Goal: Task Accomplishment & Management: Manage account settings

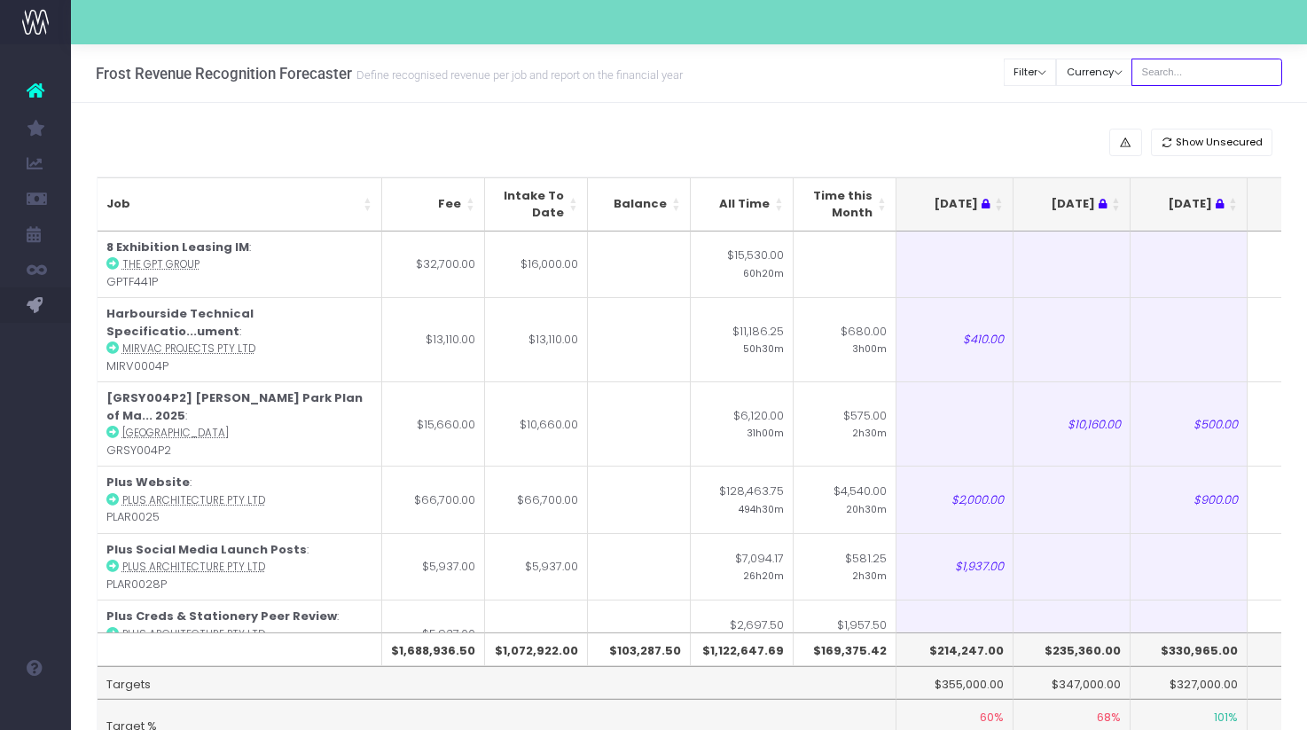
click at [1215, 69] on input "text" at bounding box center [1206, 72] width 151 height 27
type input "[PERSON_NAME]"
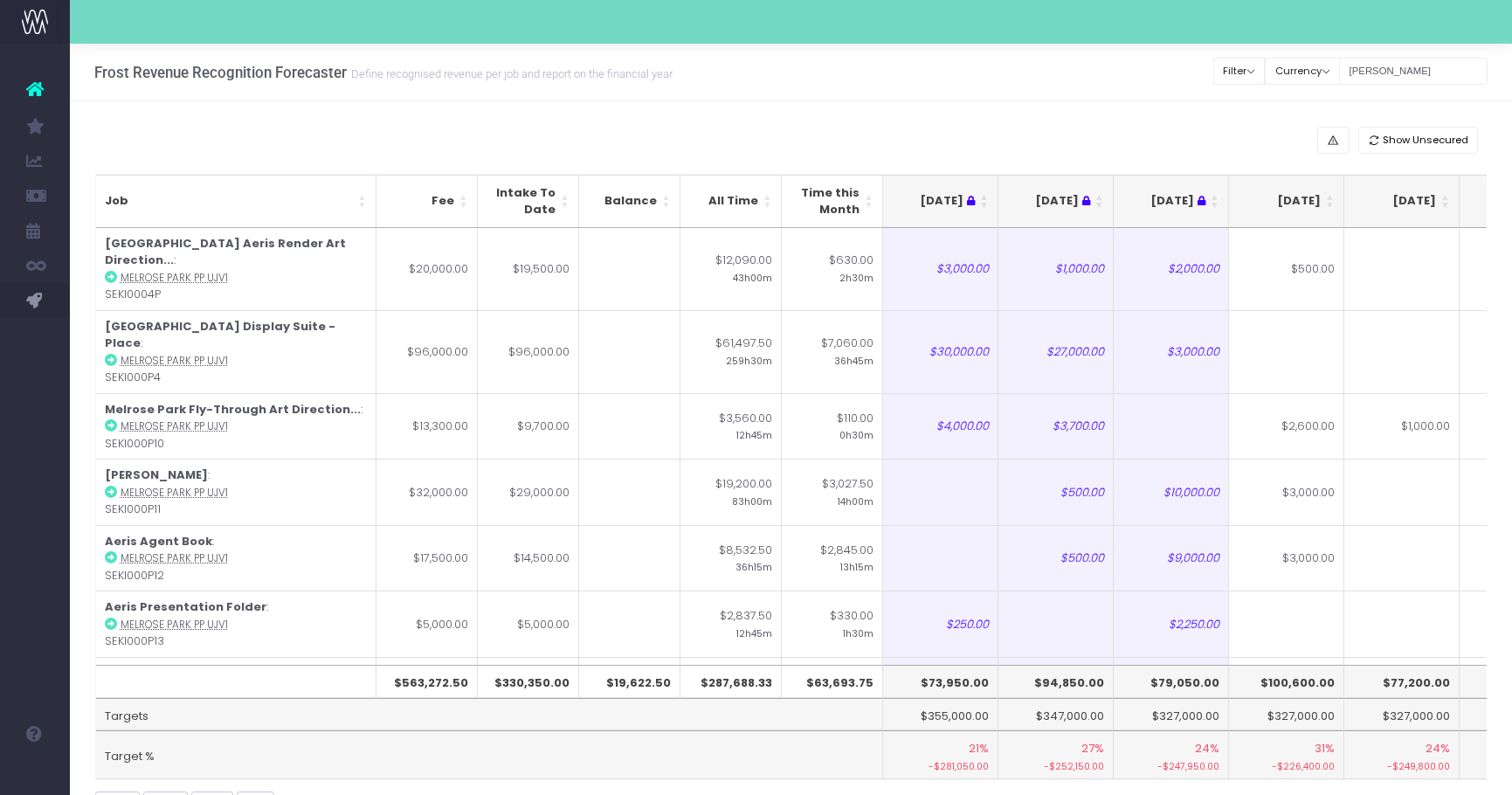
click at [1300, 207] on th "[DATE]" at bounding box center [1286, 201] width 115 height 53
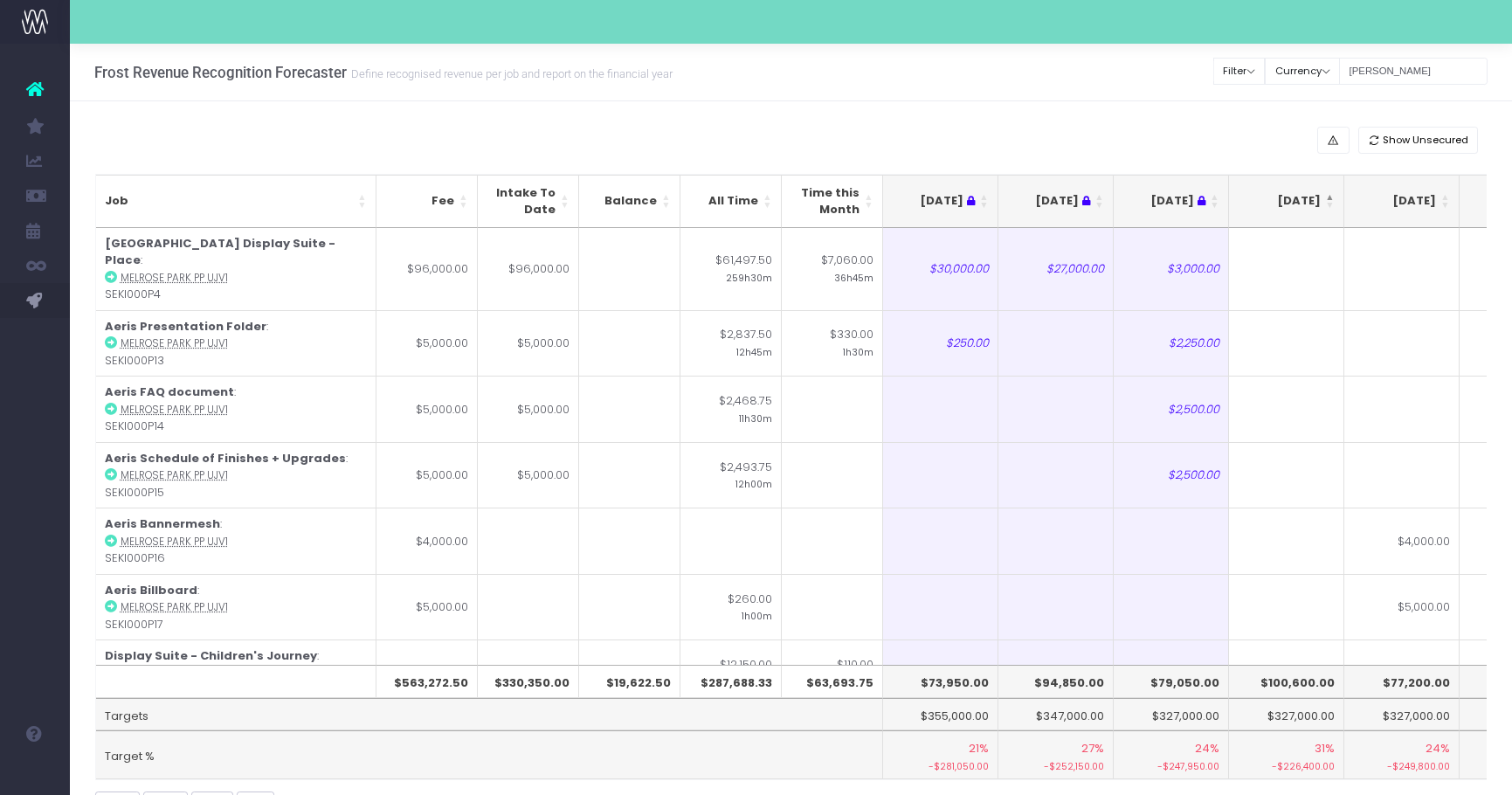
click at [1300, 206] on th "[DATE]" at bounding box center [1286, 201] width 115 height 53
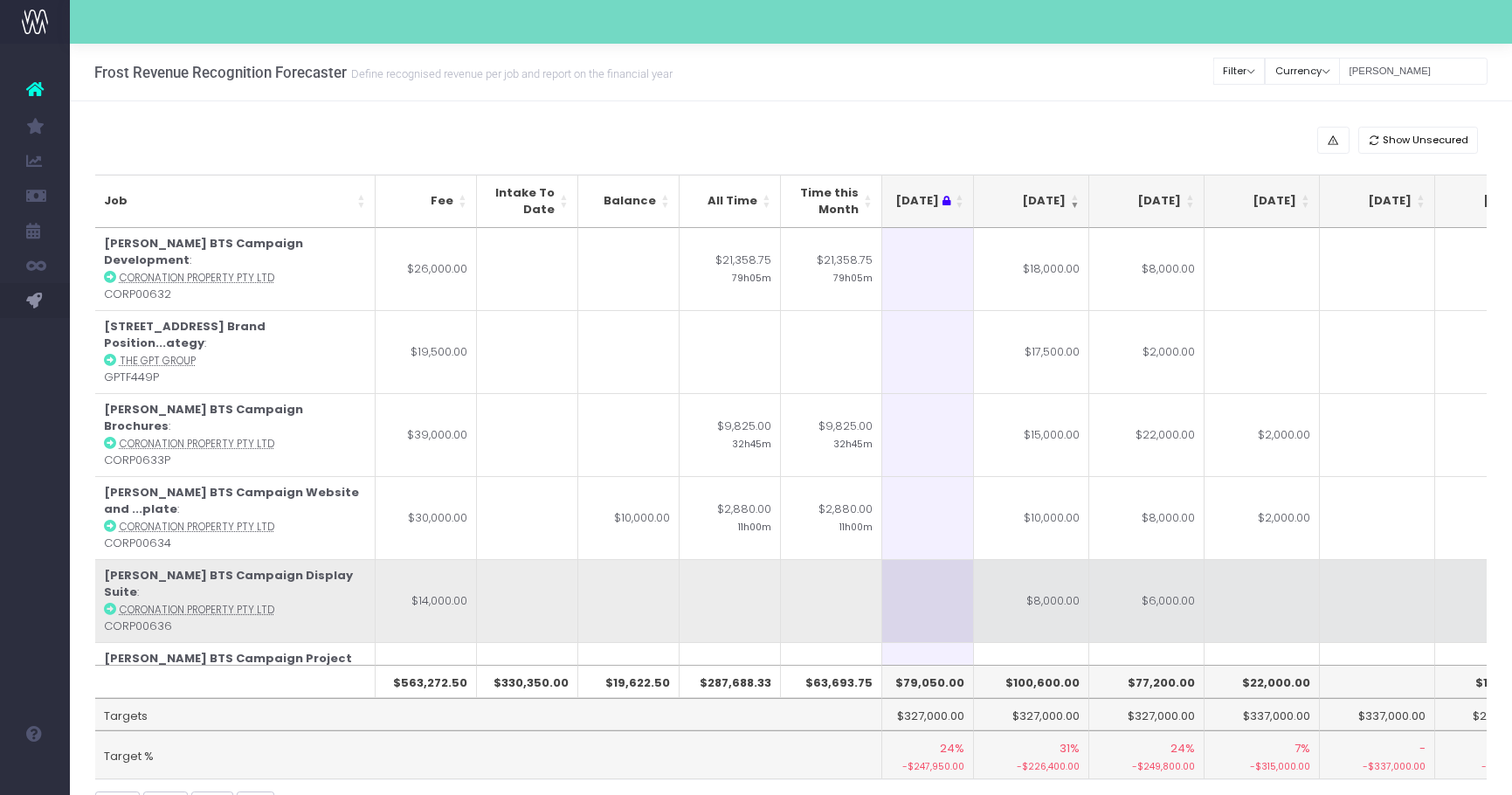
scroll to position [0, 254]
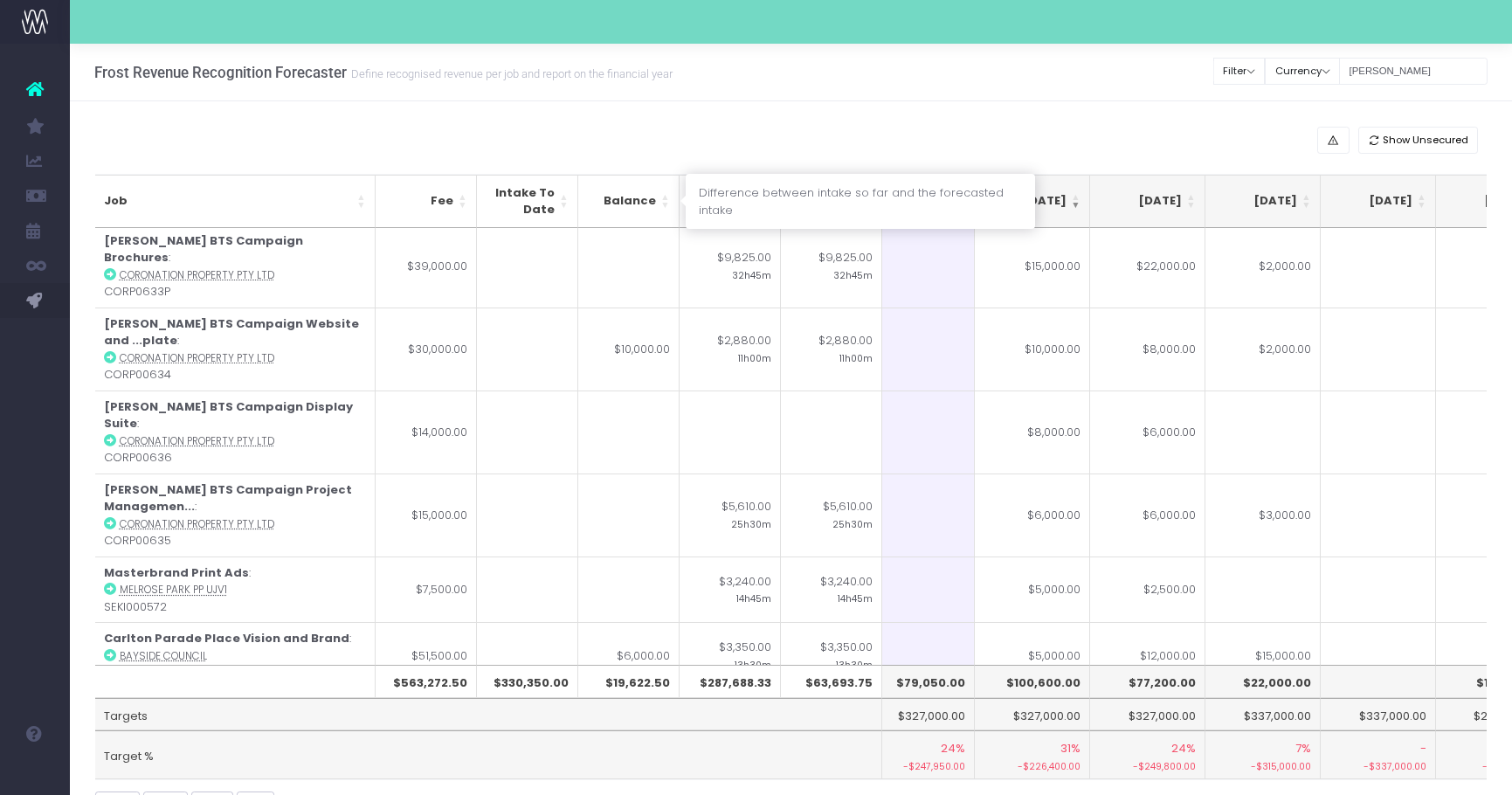
click at [668, 204] on th "Balance" at bounding box center [629, 201] width 102 height 53
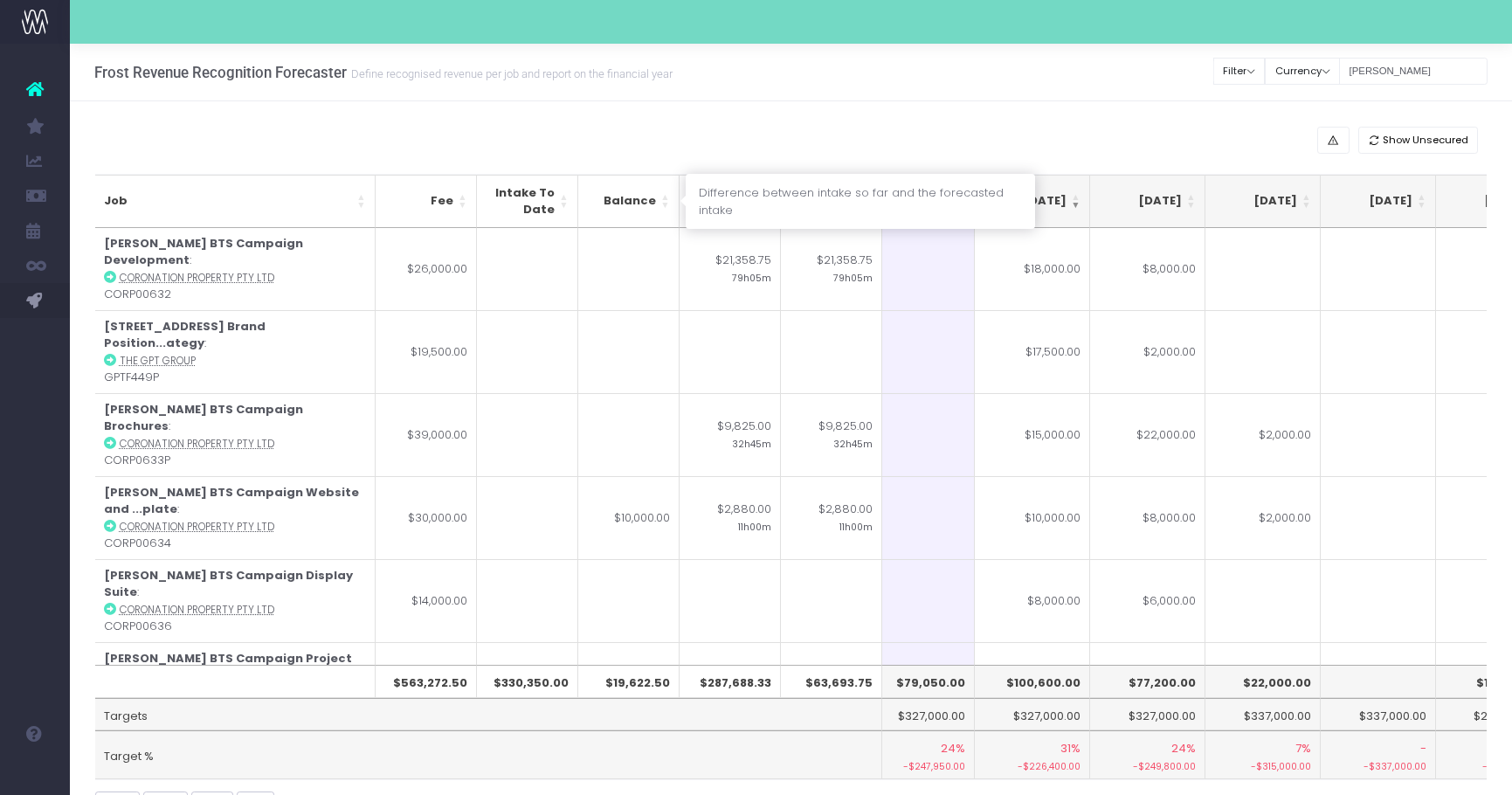
click at [668, 204] on th "Balance" at bounding box center [629, 201] width 102 height 53
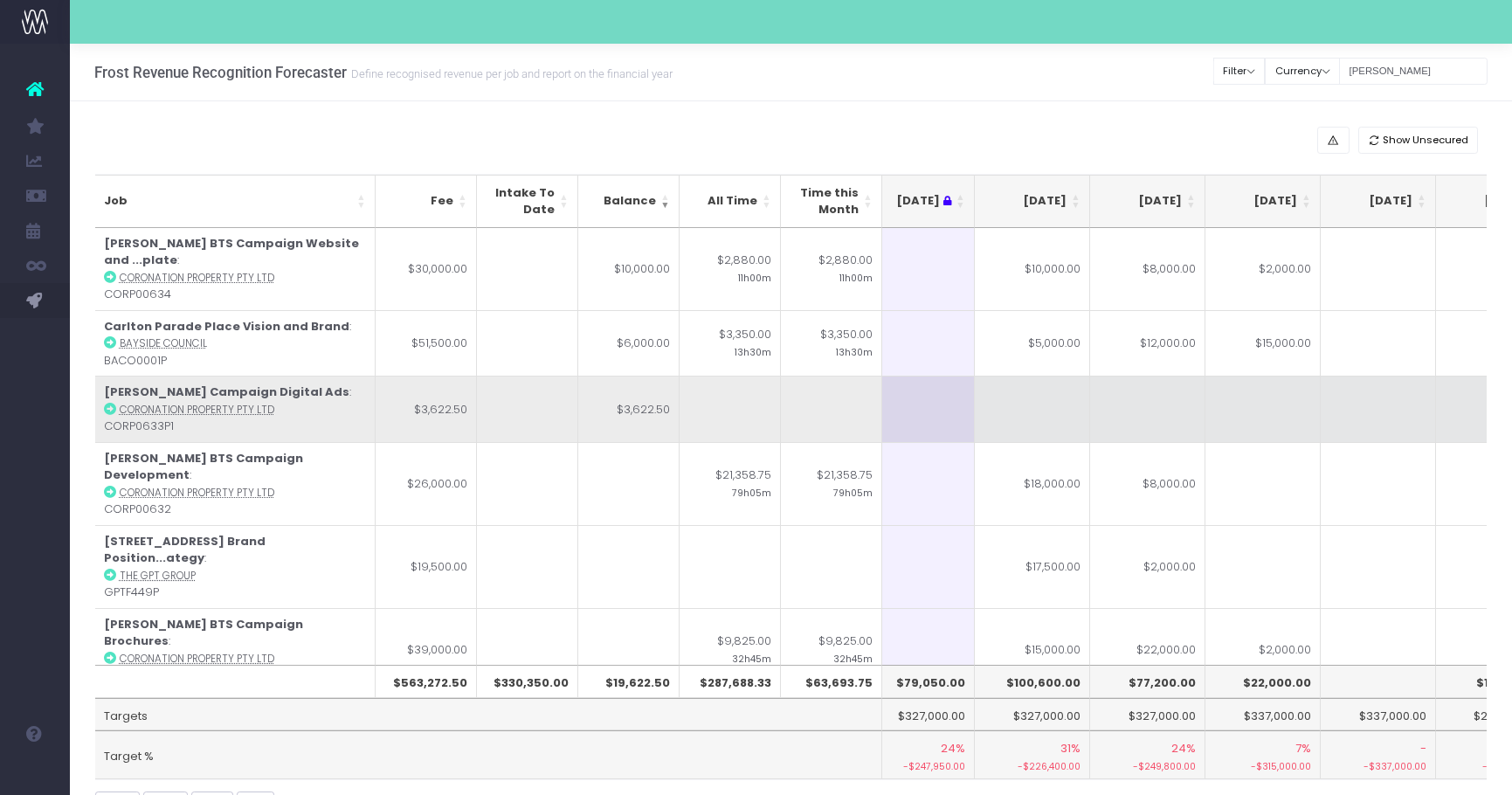
click at [1001, 390] on td at bounding box center [1032, 408] width 115 height 66
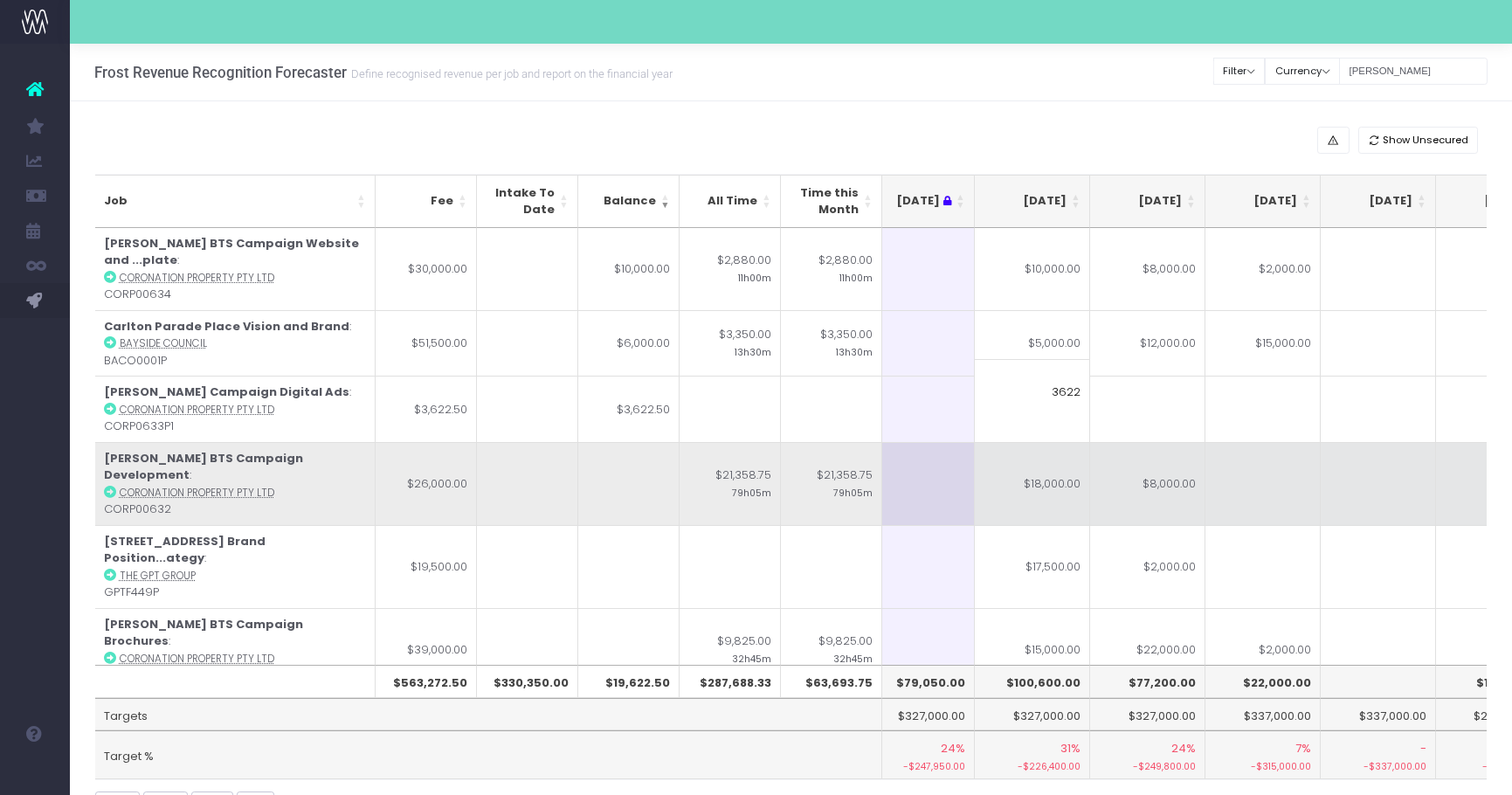
click at [1157, 442] on td "$8,000.00" at bounding box center [1147, 484] width 115 height 83
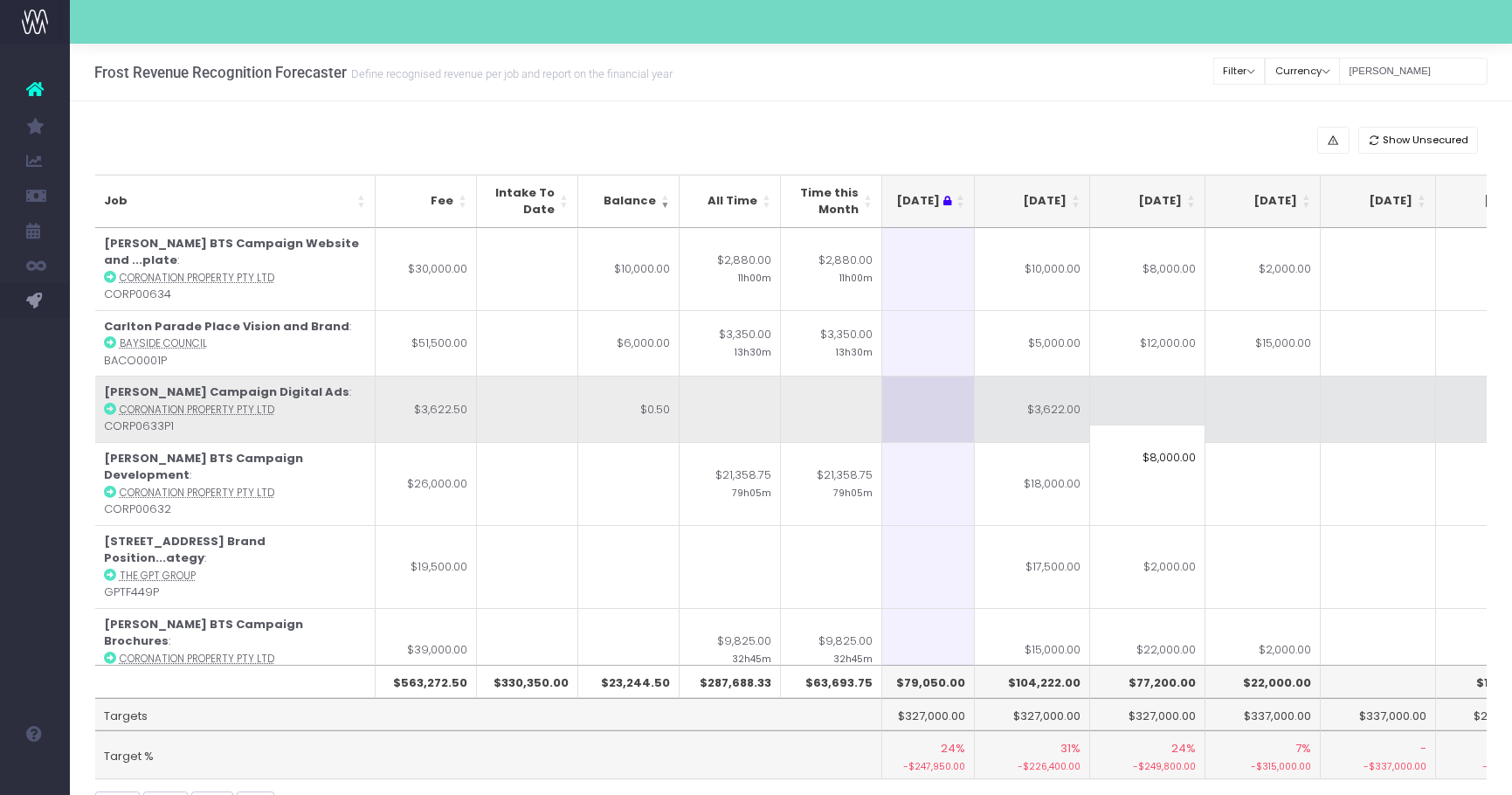
click at [632, 396] on td "$0.50" at bounding box center [629, 408] width 102 height 66
click at [1072, 380] on td "$3,622.00" at bounding box center [1032, 408] width 115 height 66
type input "$3,622.00"
click at [0, 0] on input "$3,622.00" at bounding box center [0, 0] width 0 height 0
click at [1034, 375] on td "$3,622.00" at bounding box center [1032, 408] width 115 height 66
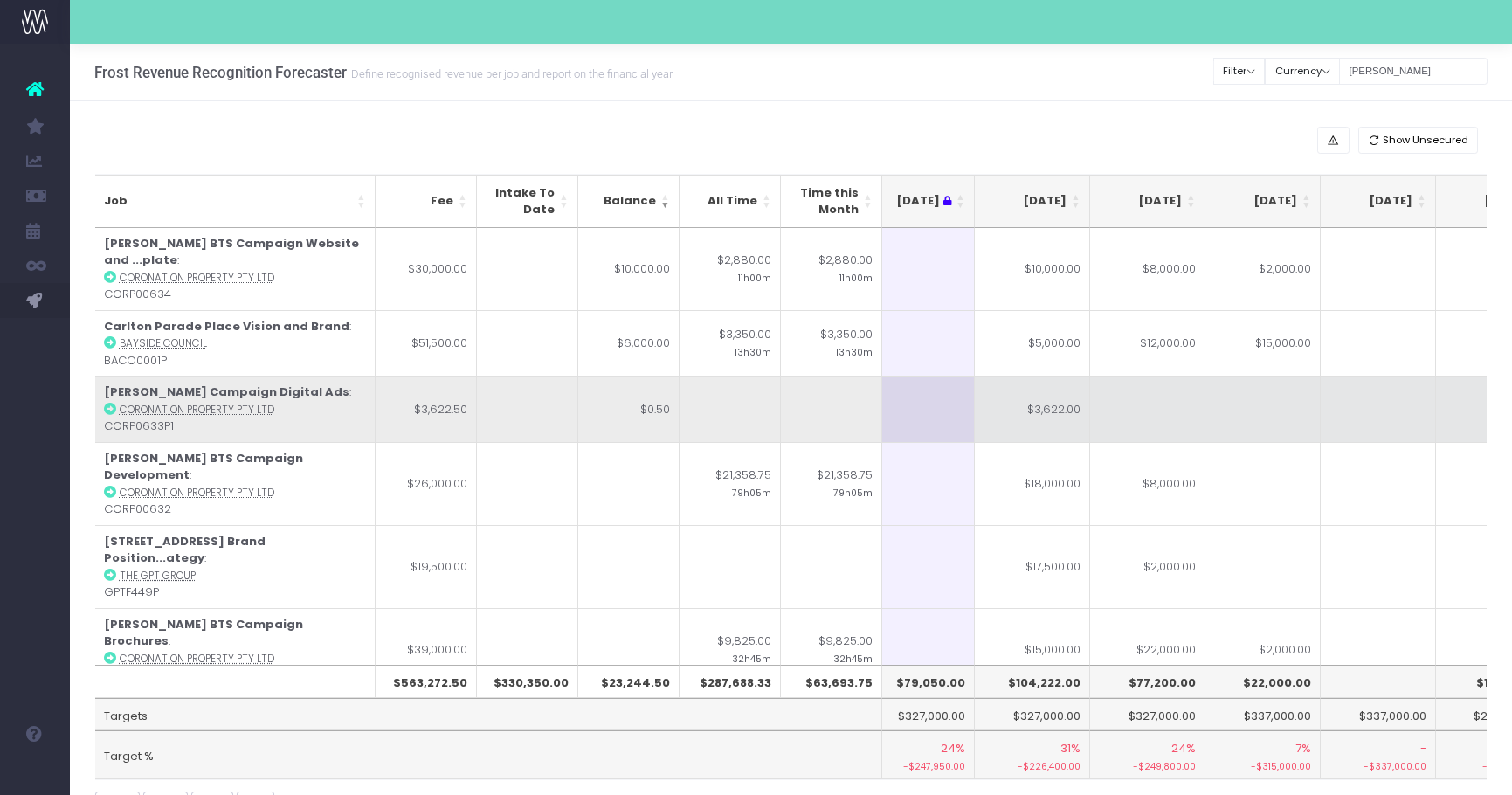
click at [0, 0] on input "$3,622.00" at bounding box center [0, 0] width 0 height 0
click at [1012, 381] on td "$3,622.00" at bounding box center [1032, 408] width 115 height 66
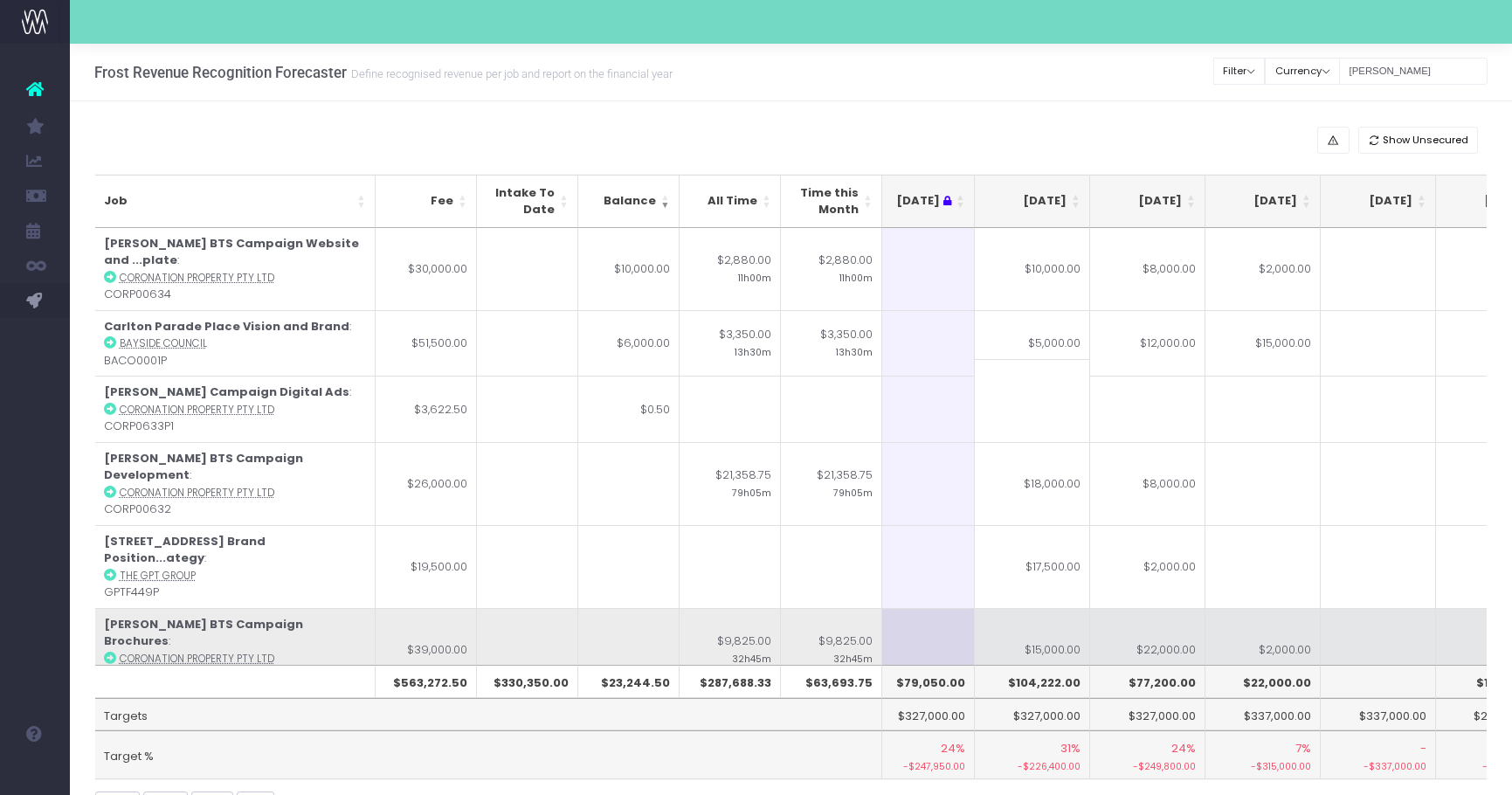
click at [671, 608] on td at bounding box center [629, 649] width 102 height 83
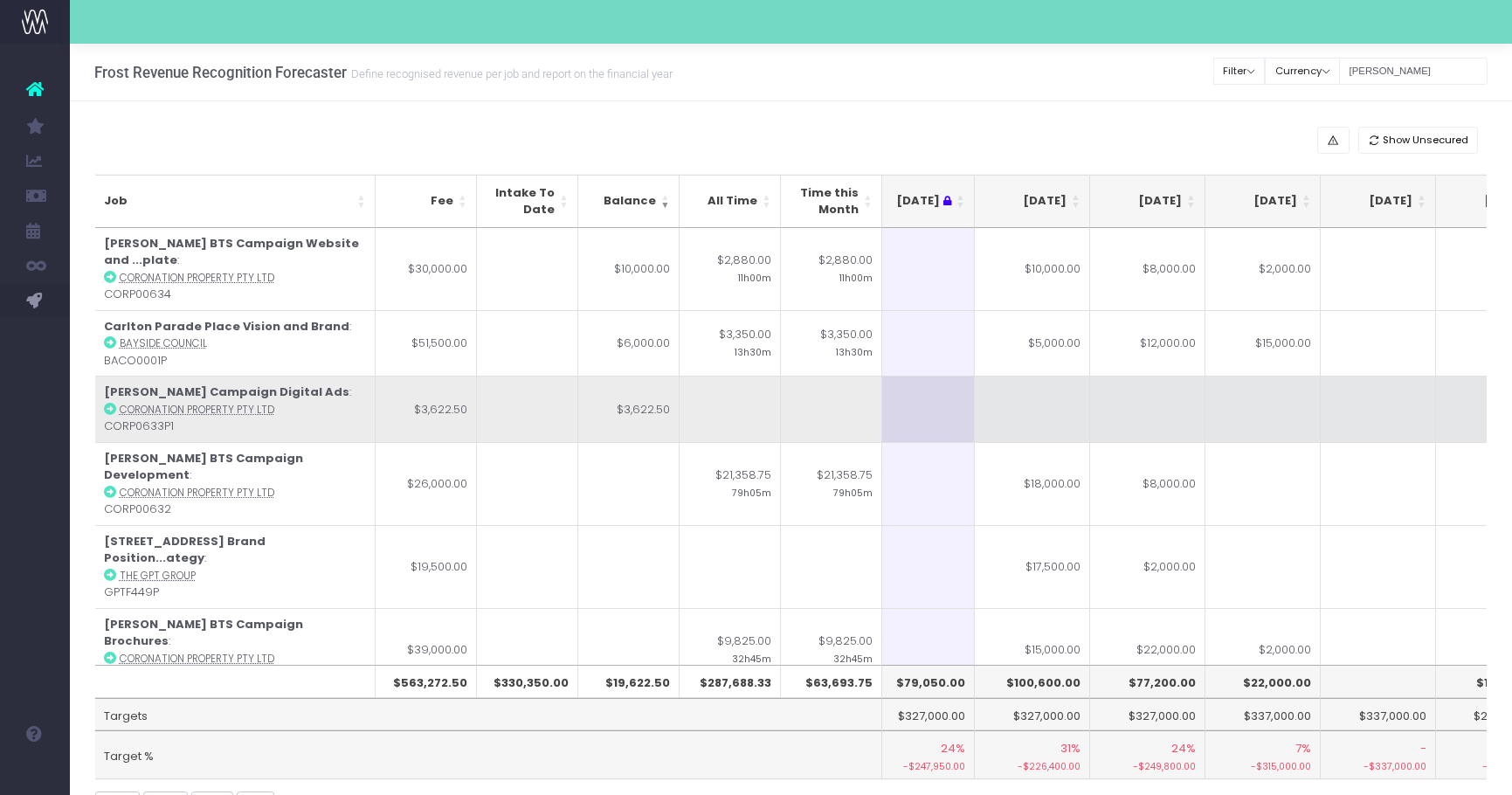
click at [634, 388] on td "$3,622.50" at bounding box center [629, 408] width 102 height 66
copy td "3,622.50"
click at [1050, 390] on td at bounding box center [1032, 408] width 115 height 66
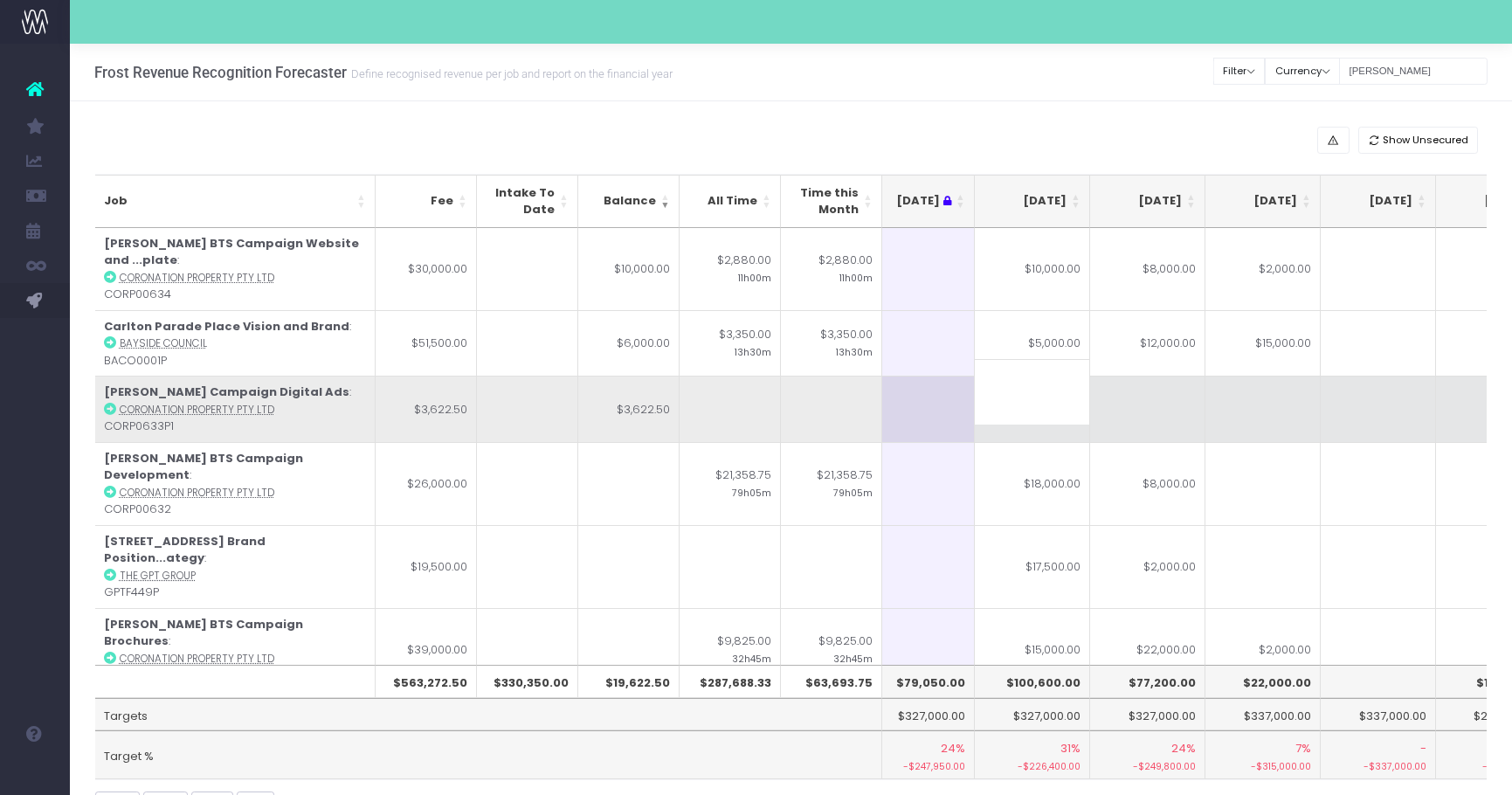
paste input "3,622.50"
type input "3,622.50"
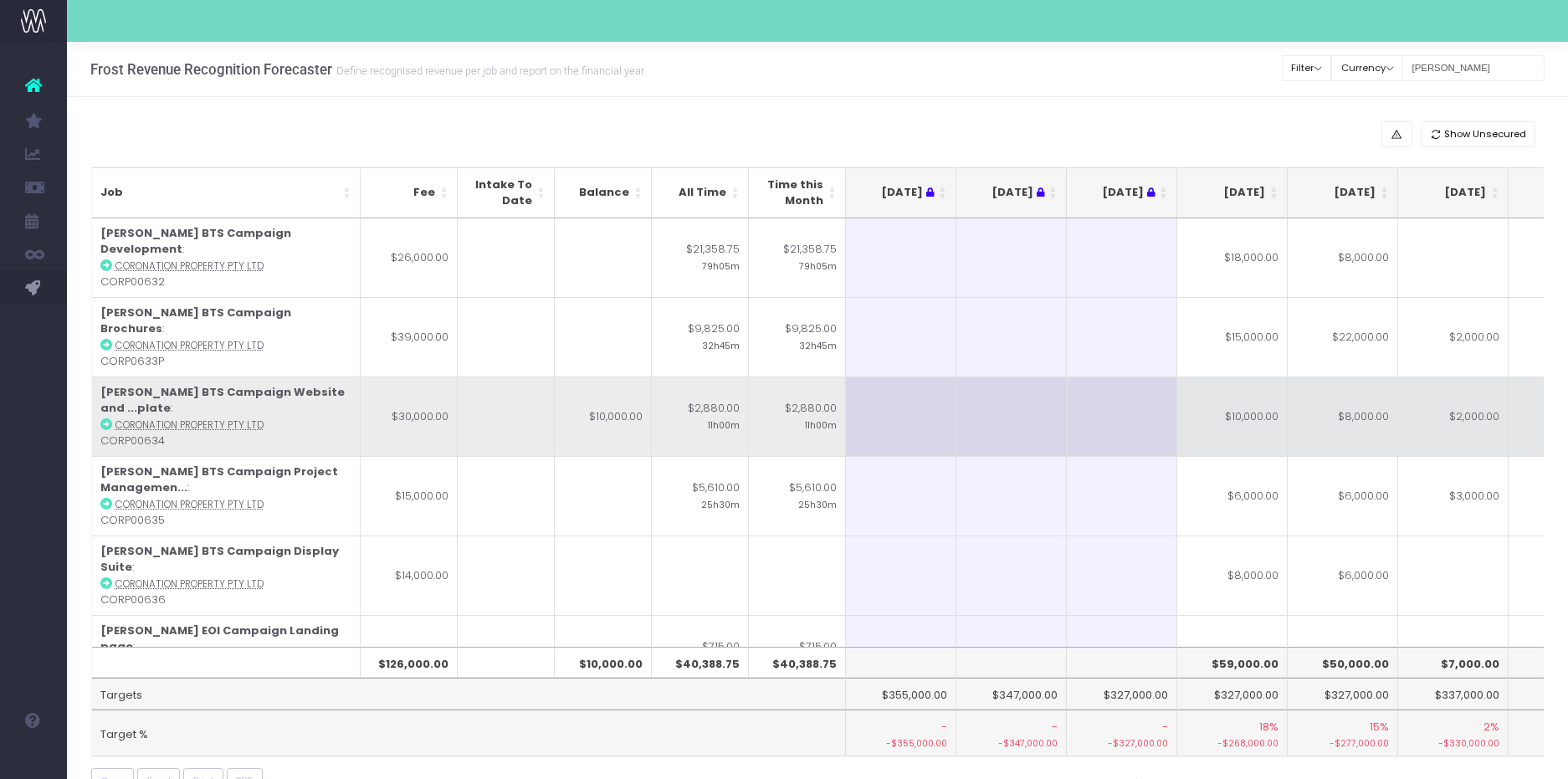
scroll to position [0, 4]
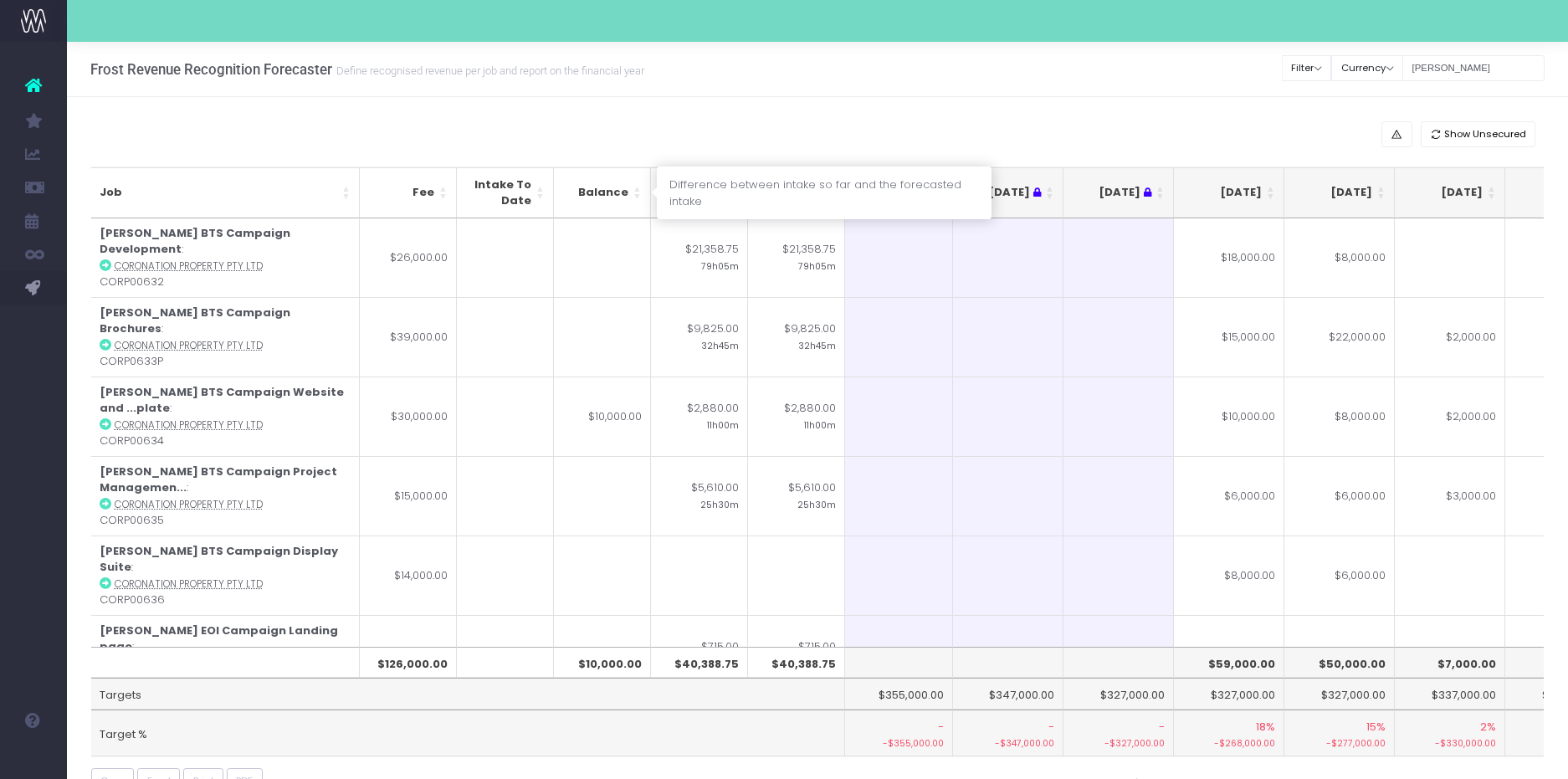
click at [637, 195] on th "Balance" at bounding box center [602, 193] width 97 height 51
drag, startPoint x: 1482, startPoint y: 66, endPoint x: 1323, endPoint y: 69, distance: 159.0
click at [1323, 69] on div "Clear Filters Filter By Account Manager All jeremy georgie lauren inezritchie a…" at bounding box center [1413, 68] width 261 height 34
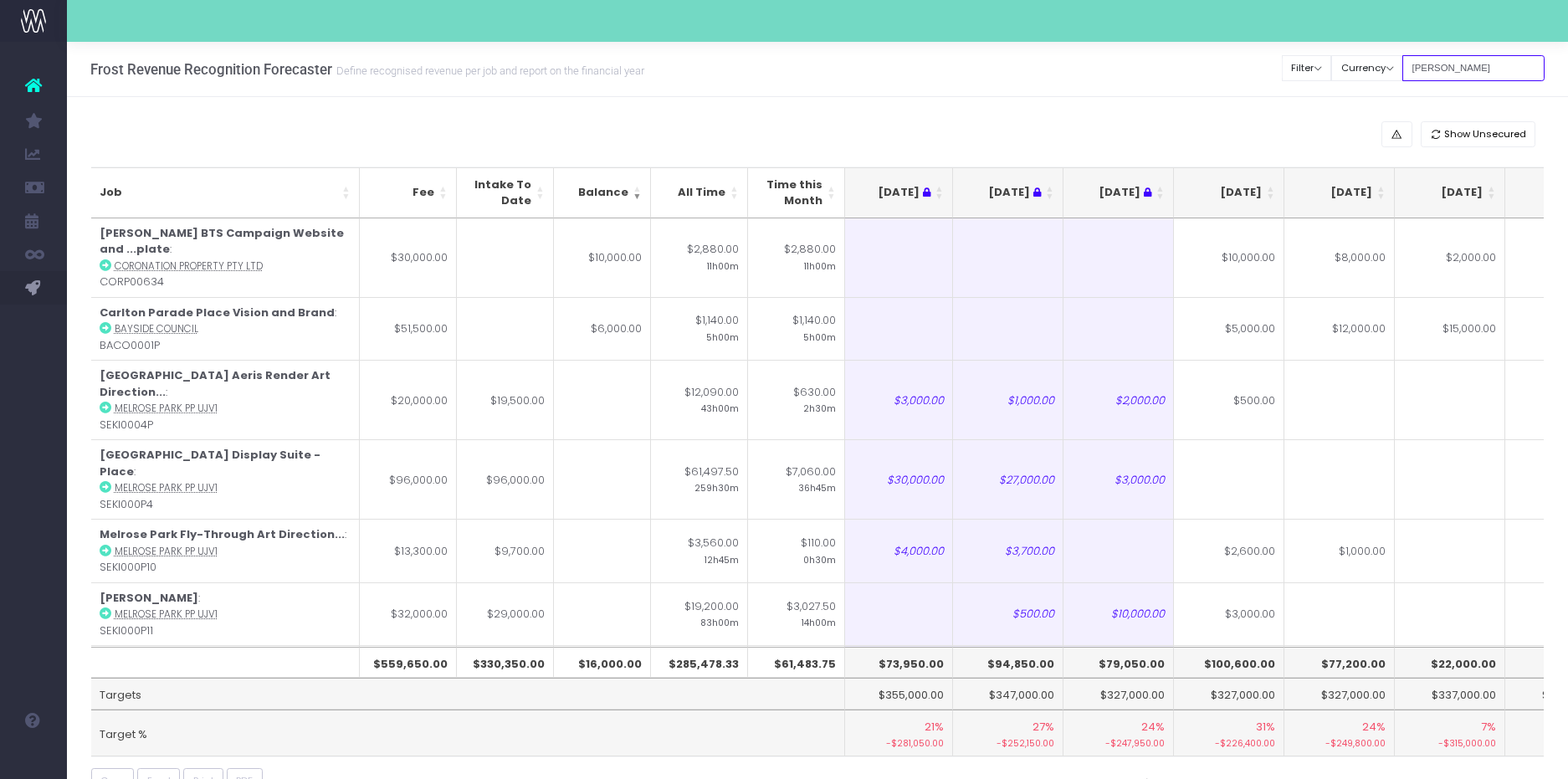
type input "[PERSON_NAME]"
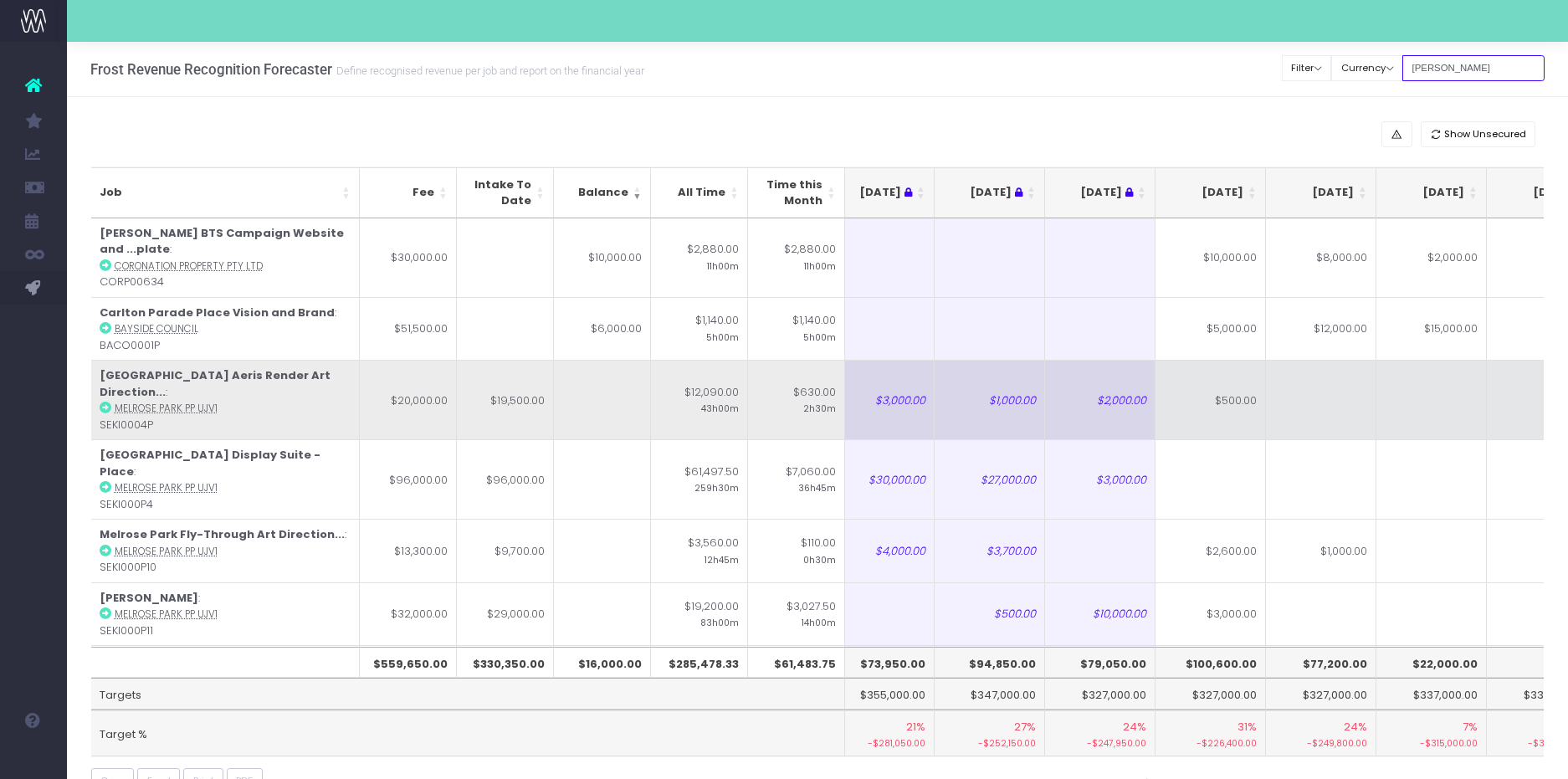
scroll to position [0, 0]
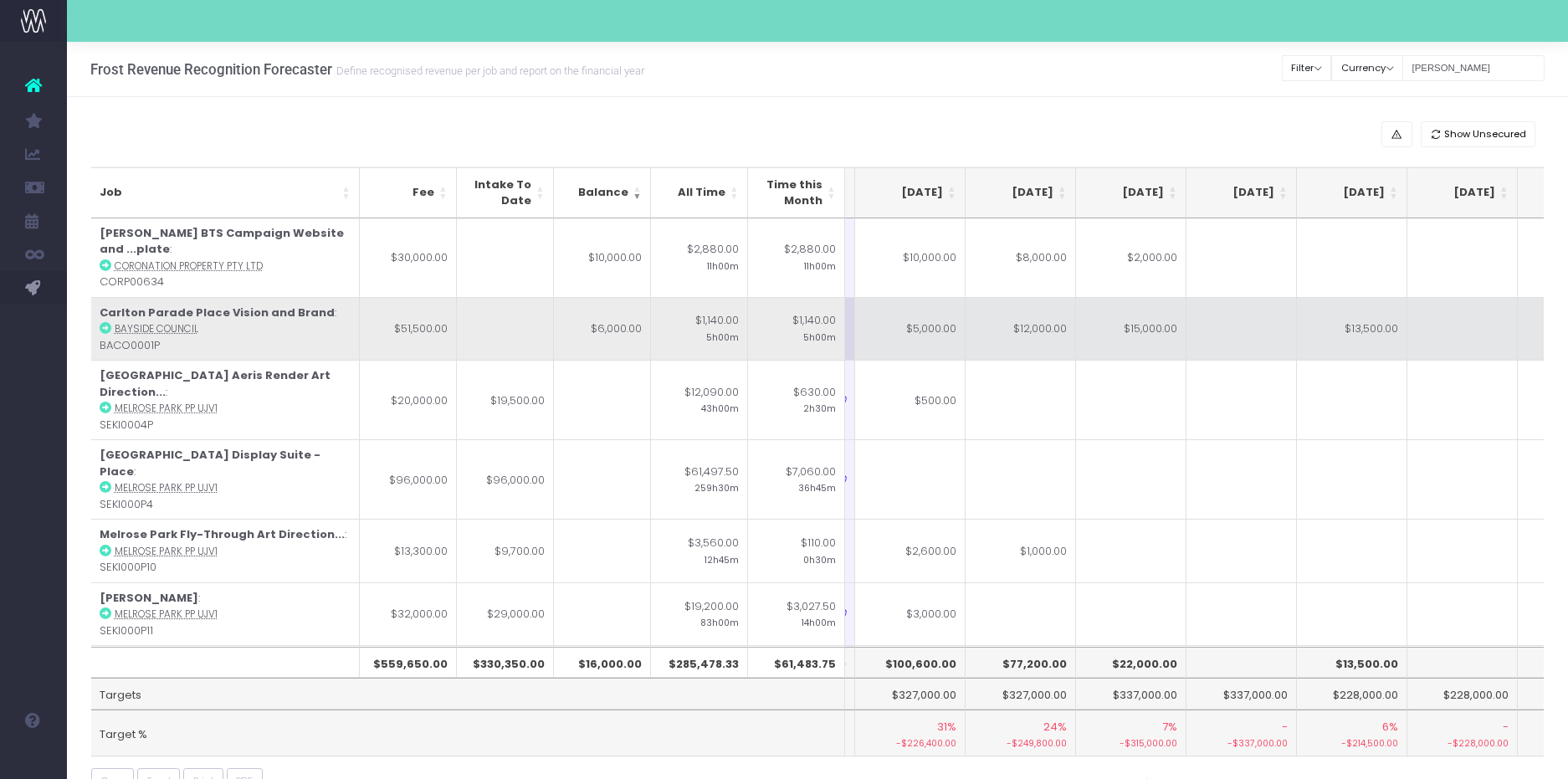
click at [600, 334] on td "$6,000.00" at bounding box center [602, 329] width 97 height 63
click at [897, 321] on td "$5,000.00" at bounding box center [910, 329] width 110 height 63
type input "$5,000.00"
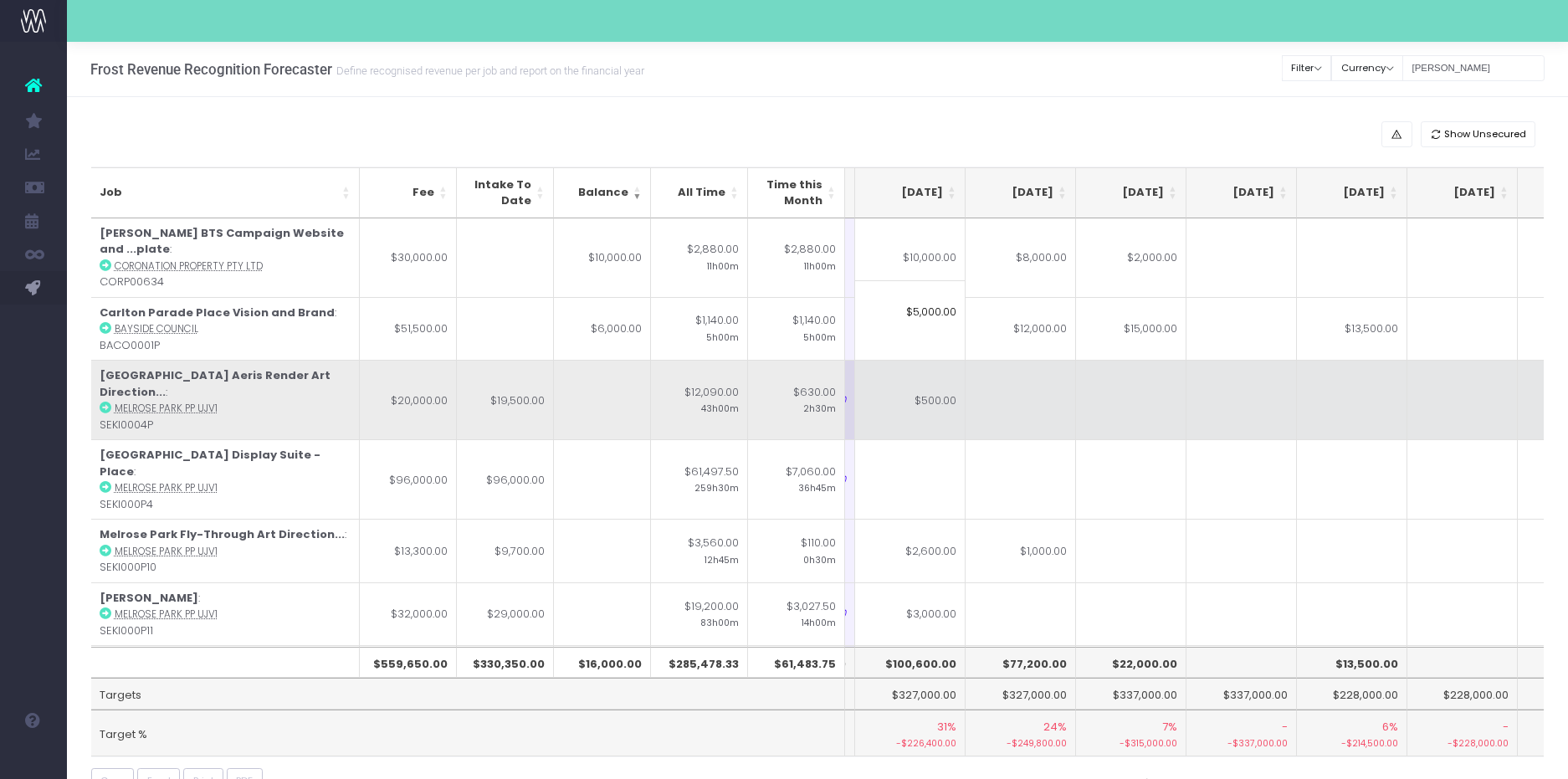
click at [1160, 405] on td at bounding box center [1131, 399] width 110 height 79
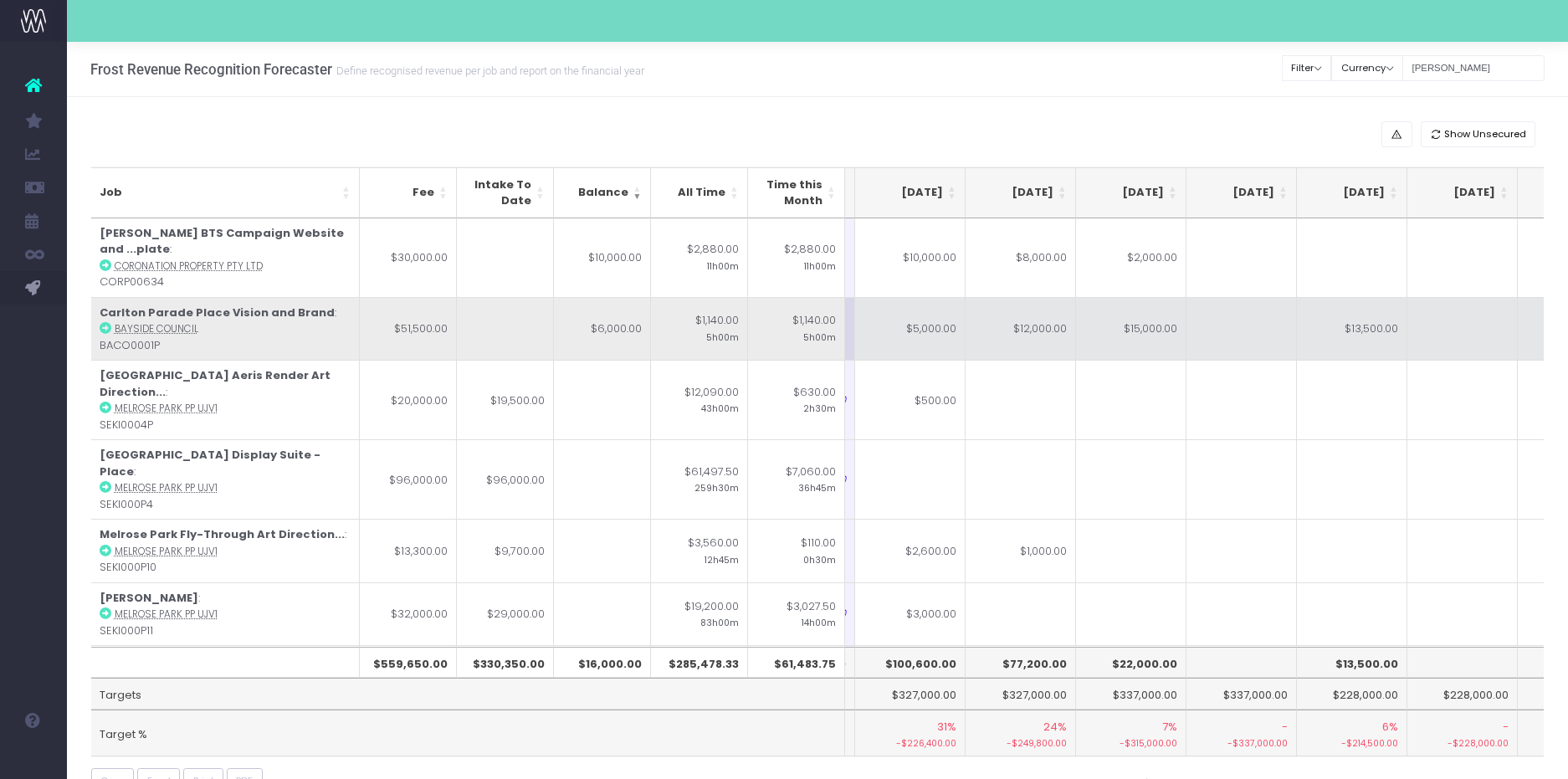
click at [1030, 328] on td "$12,000.00" at bounding box center [1020, 329] width 110 height 63
type input "$12,000.00"
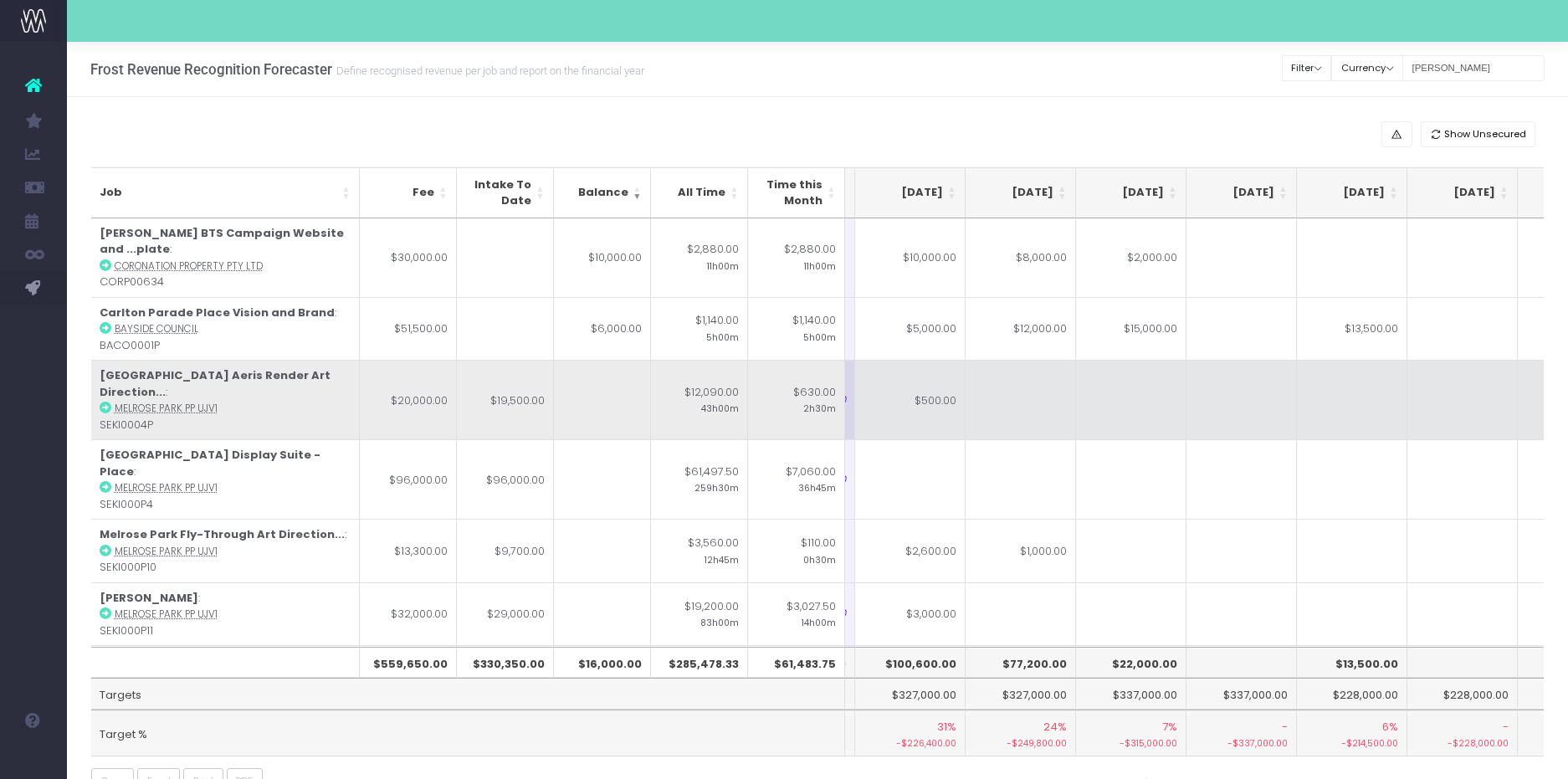
click at [1023, 384] on td at bounding box center [1020, 399] width 110 height 79
click at [920, 393] on td "$500.00" at bounding box center [910, 399] width 110 height 79
type input "$500.00"
click at [1036, 394] on td at bounding box center [1020, 399] width 110 height 79
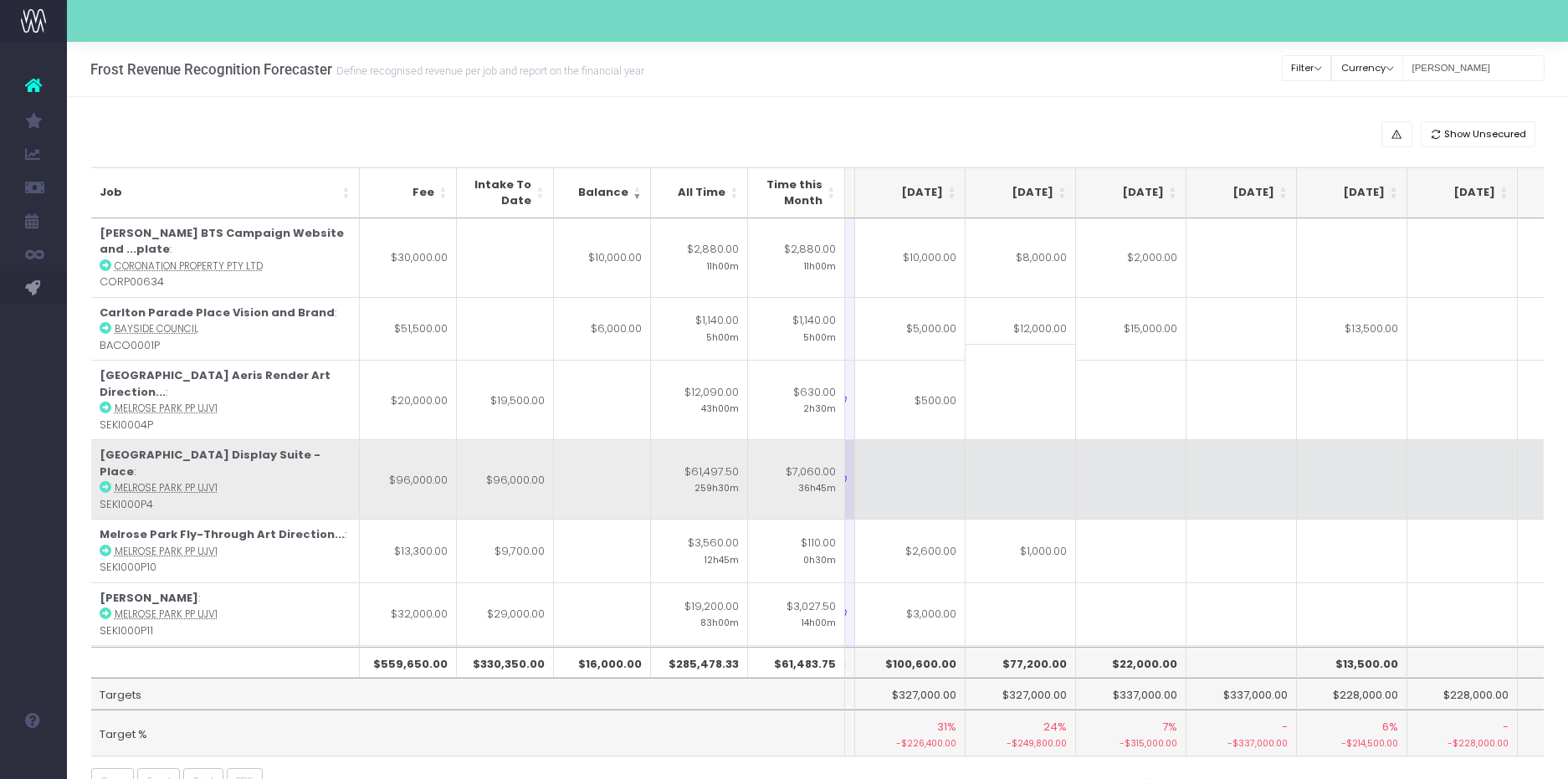
click at [952, 441] on td at bounding box center [910, 479] width 110 height 79
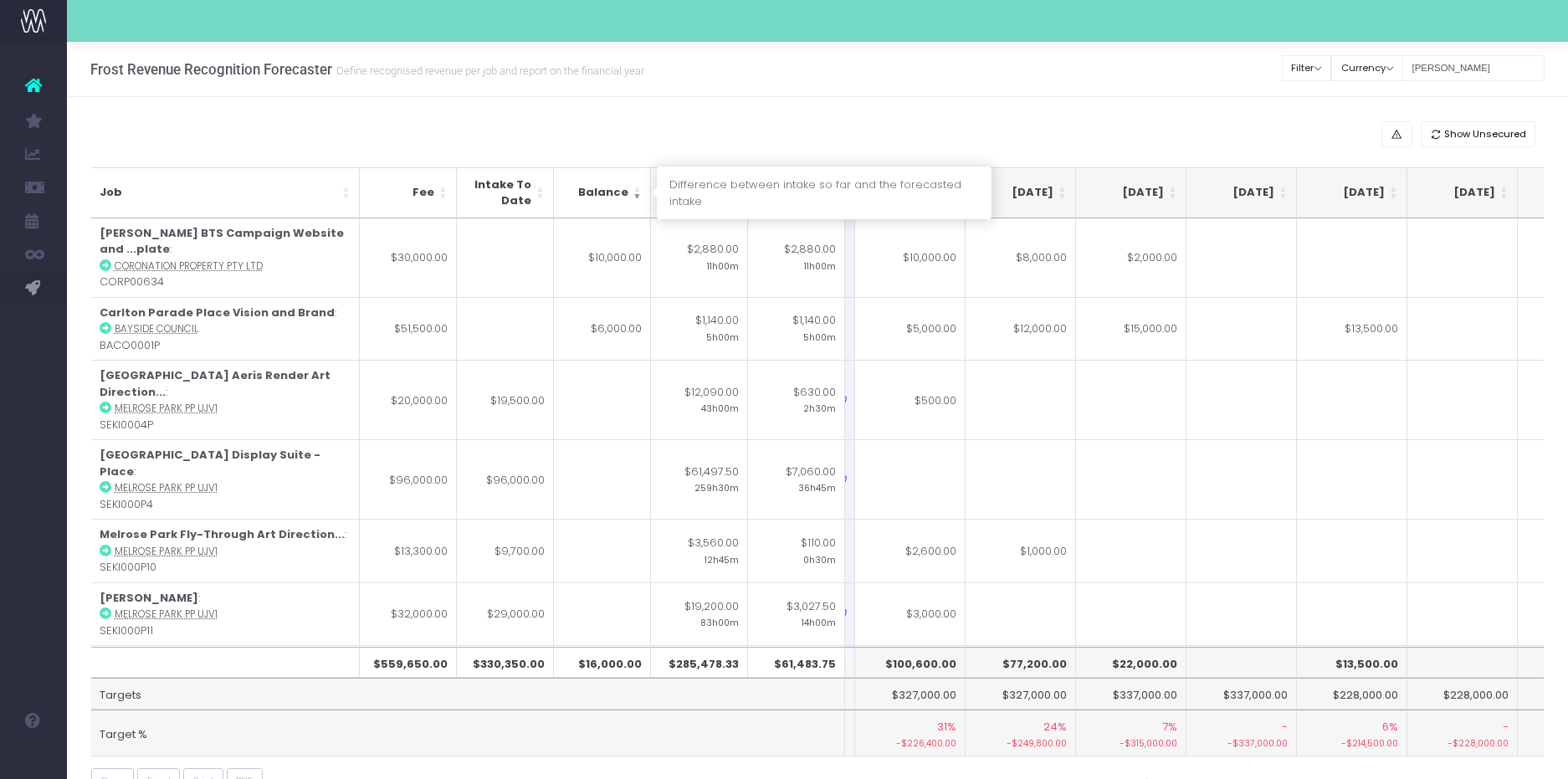
click at [636, 198] on th "Balance" at bounding box center [602, 193] width 97 height 51
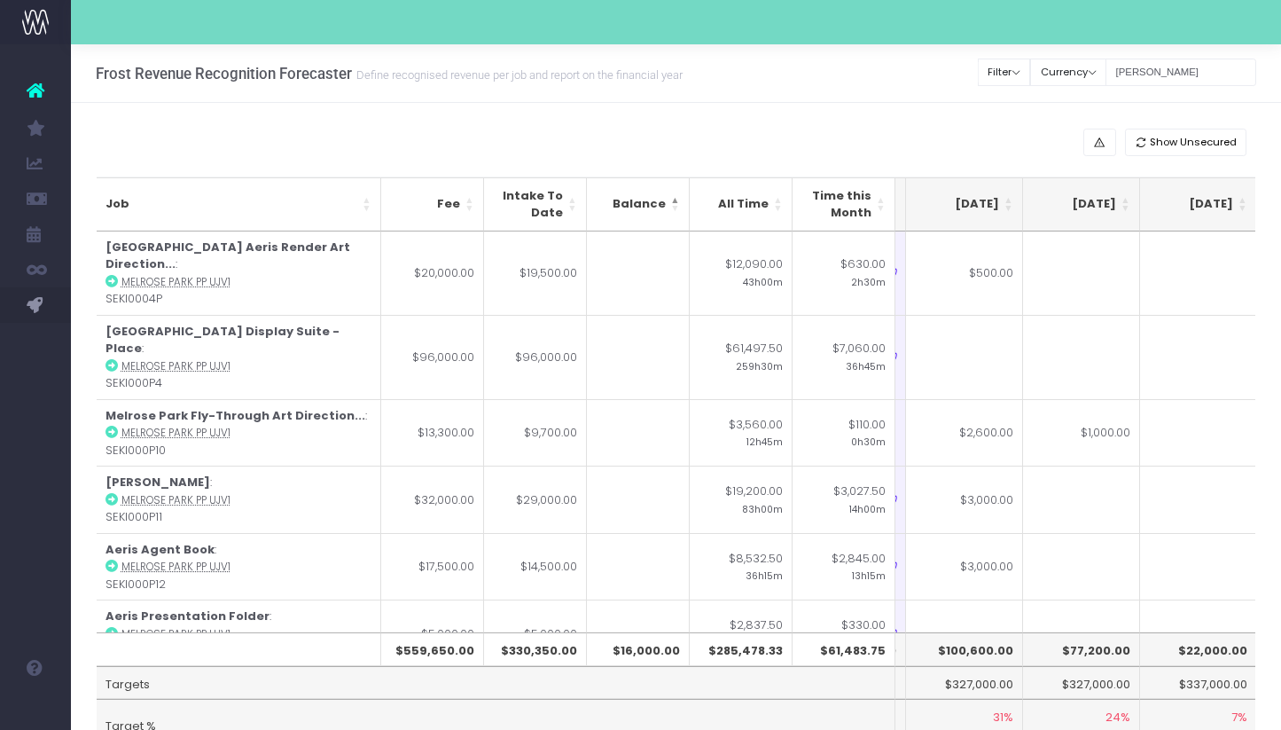
click at [1010, 216] on th "[DATE]" at bounding box center [964, 204] width 117 height 54
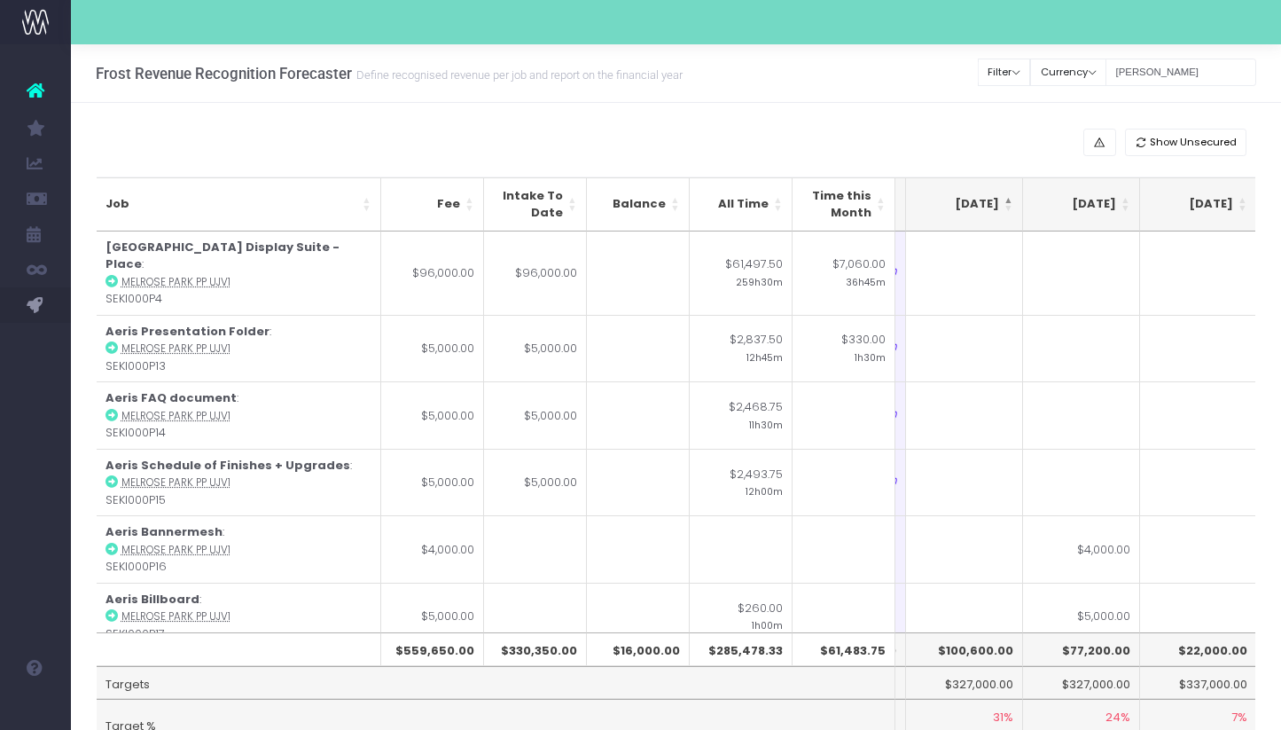
click at [1010, 216] on th "[DATE]" at bounding box center [964, 204] width 117 height 54
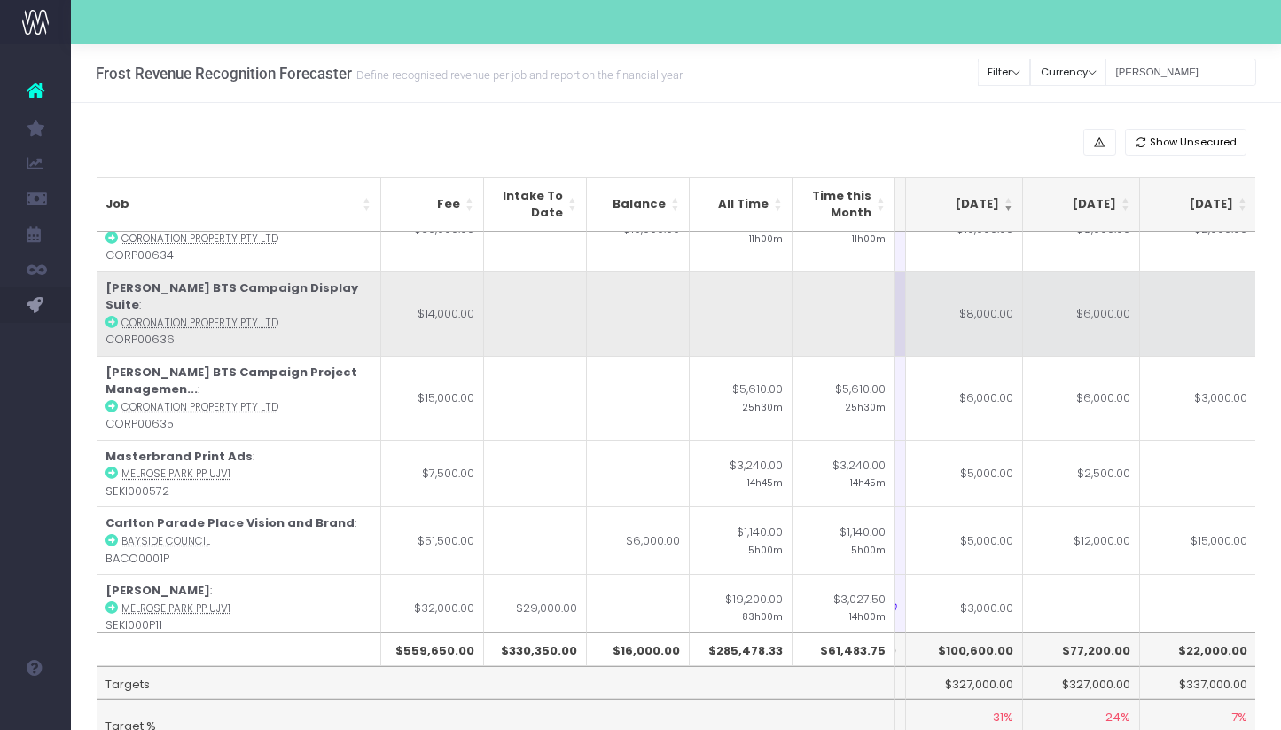
scroll to position [298, 341]
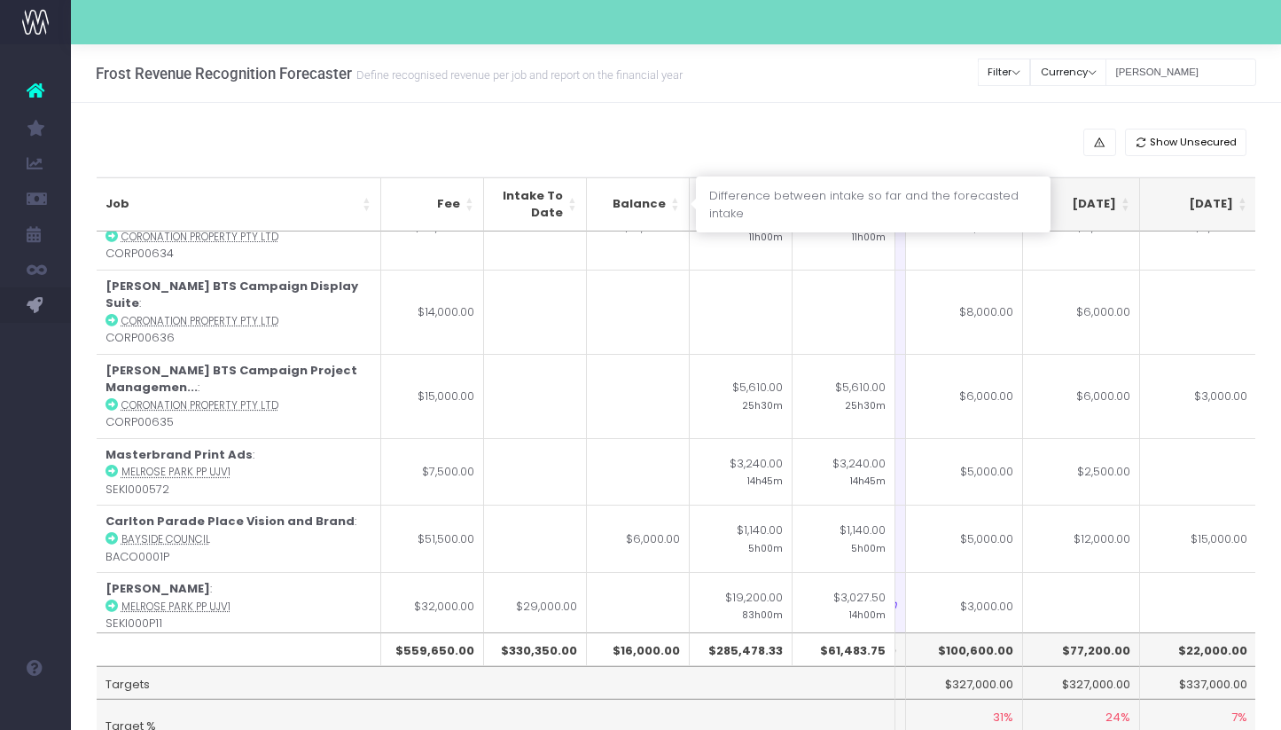
click at [677, 209] on th "Balance" at bounding box center [638, 204] width 103 height 54
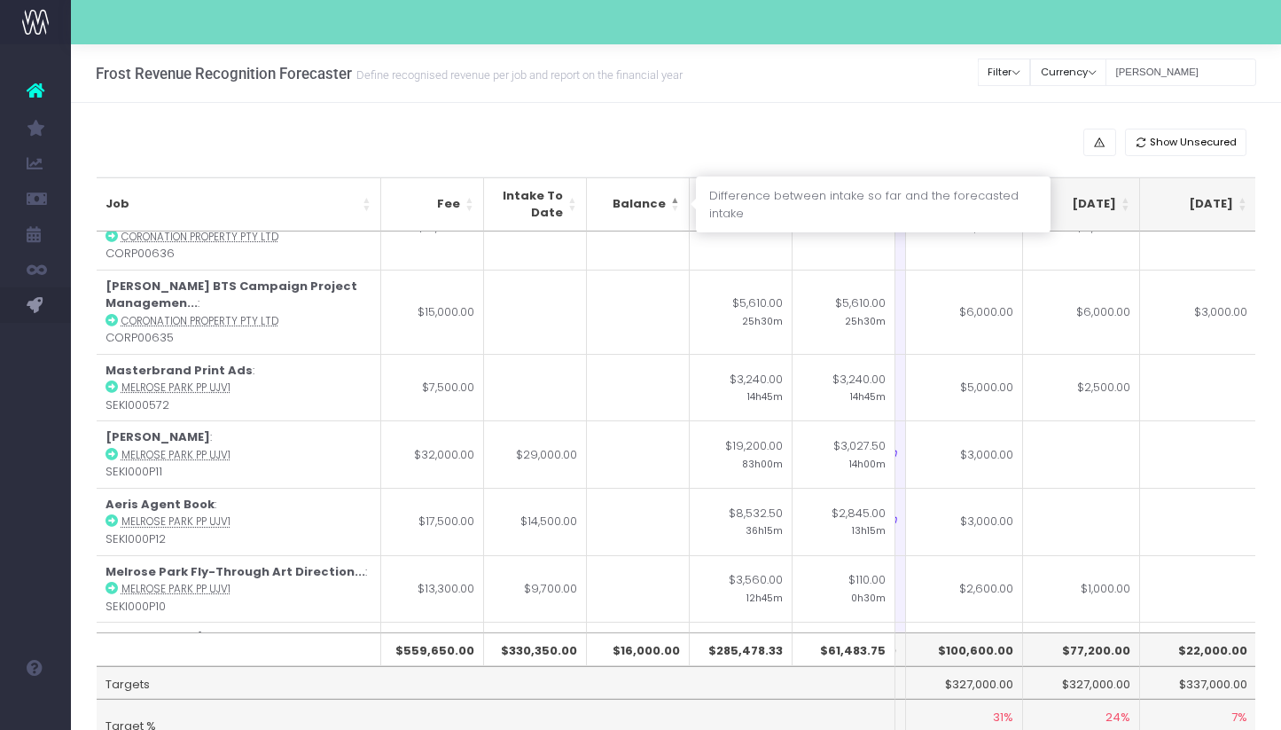
scroll to position [0, 341]
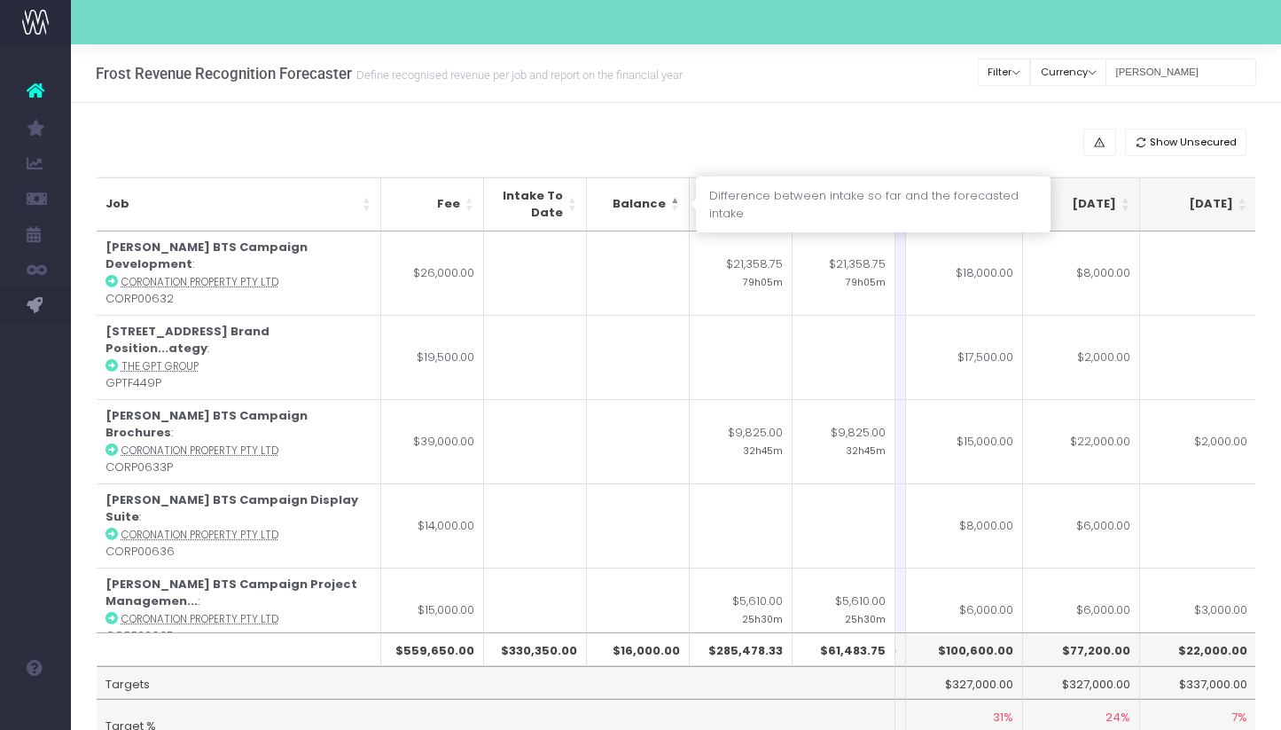
click at [677, 209] on th "Balance" at bounding box center [638, 204] width 103 height 54
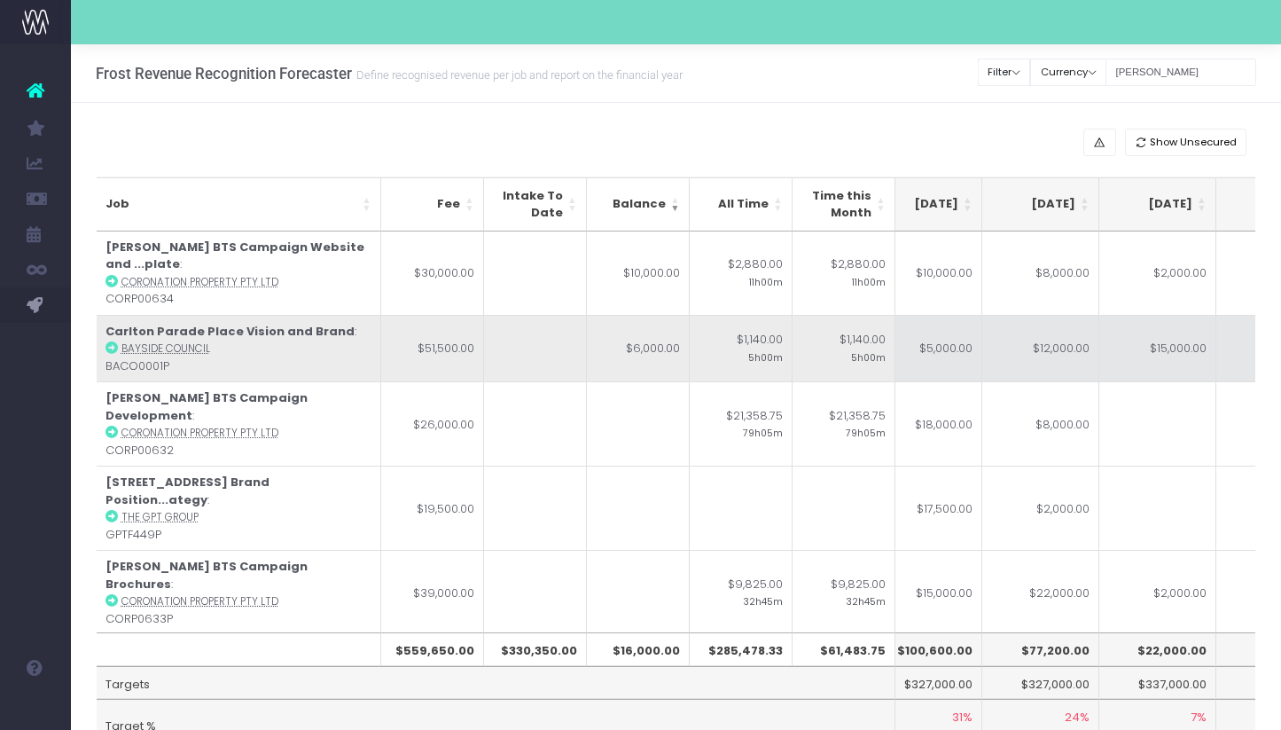
scroll to position [0, 393]
click at [1136, 355] on td "$15,000.00" at bounding box center [1146, 348] width 117 height 67
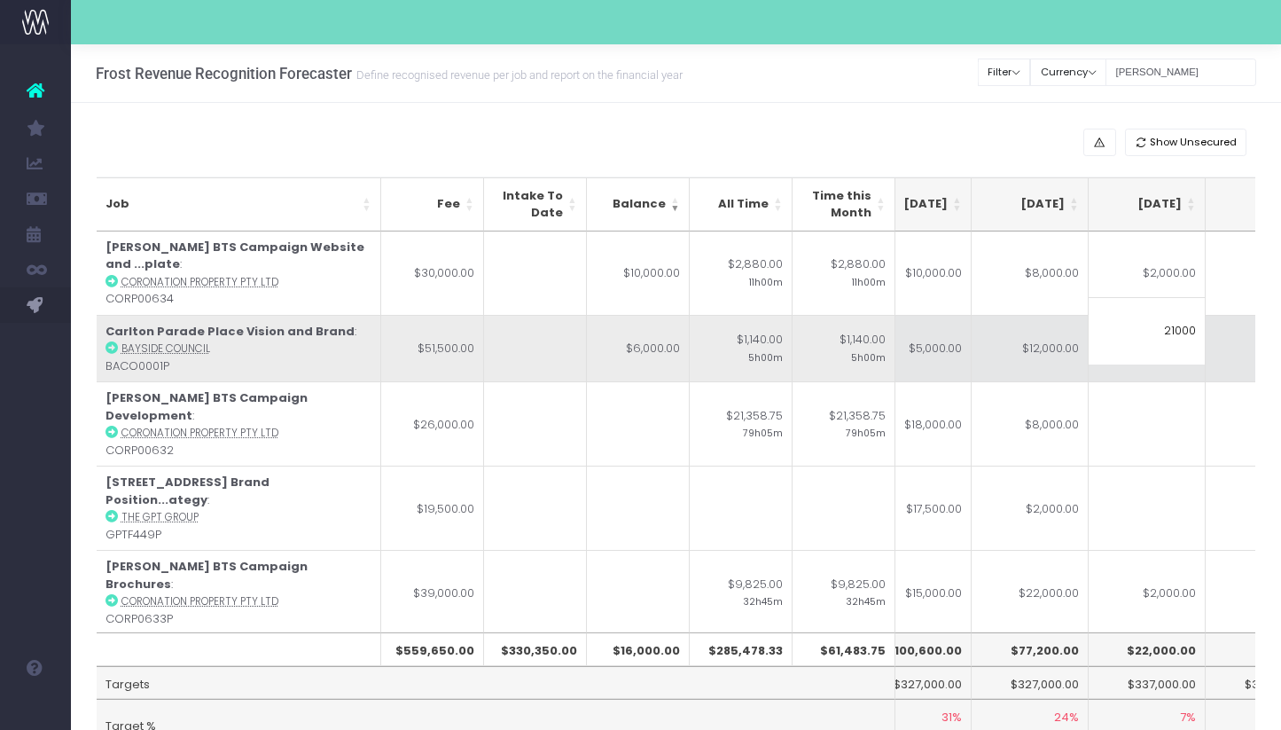
type input "21000"
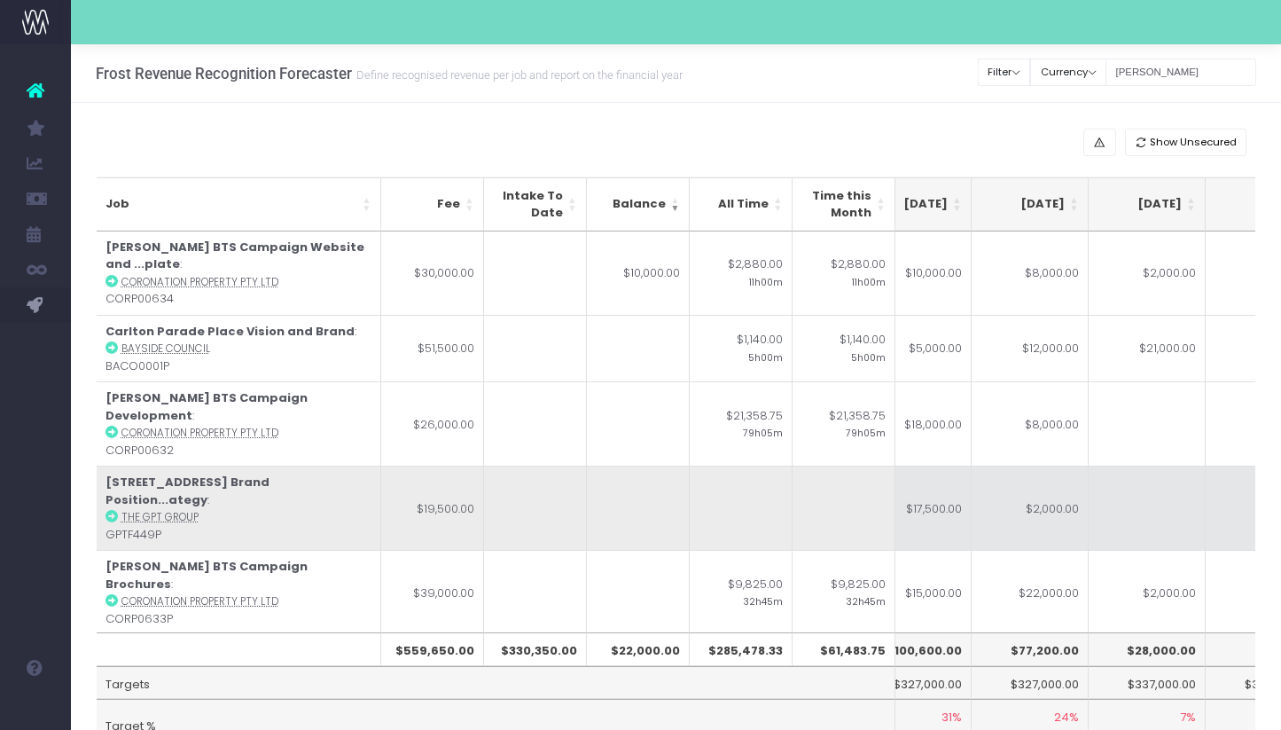
click at [1163, 465] on td at bounding box center [1146, 507] width 117 height 84
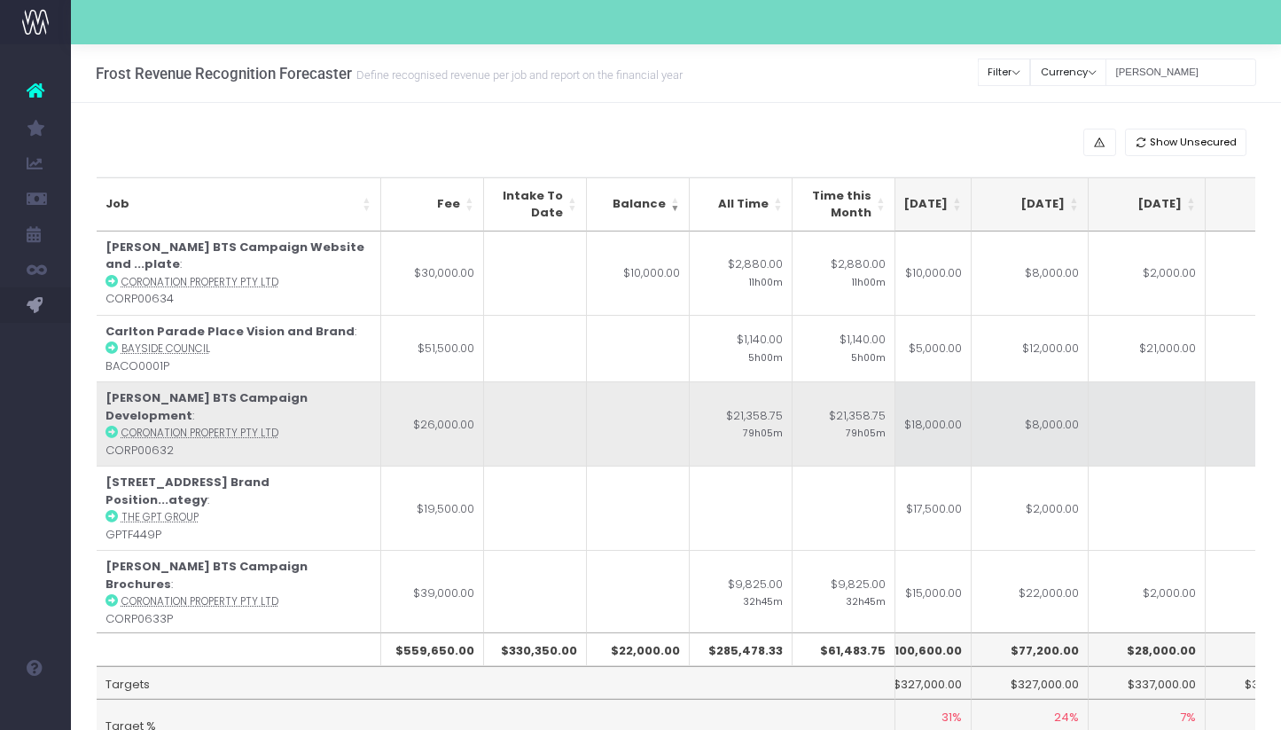
click at [1109, 413] on td at bounding box center [1146, 423] width 117 height 84
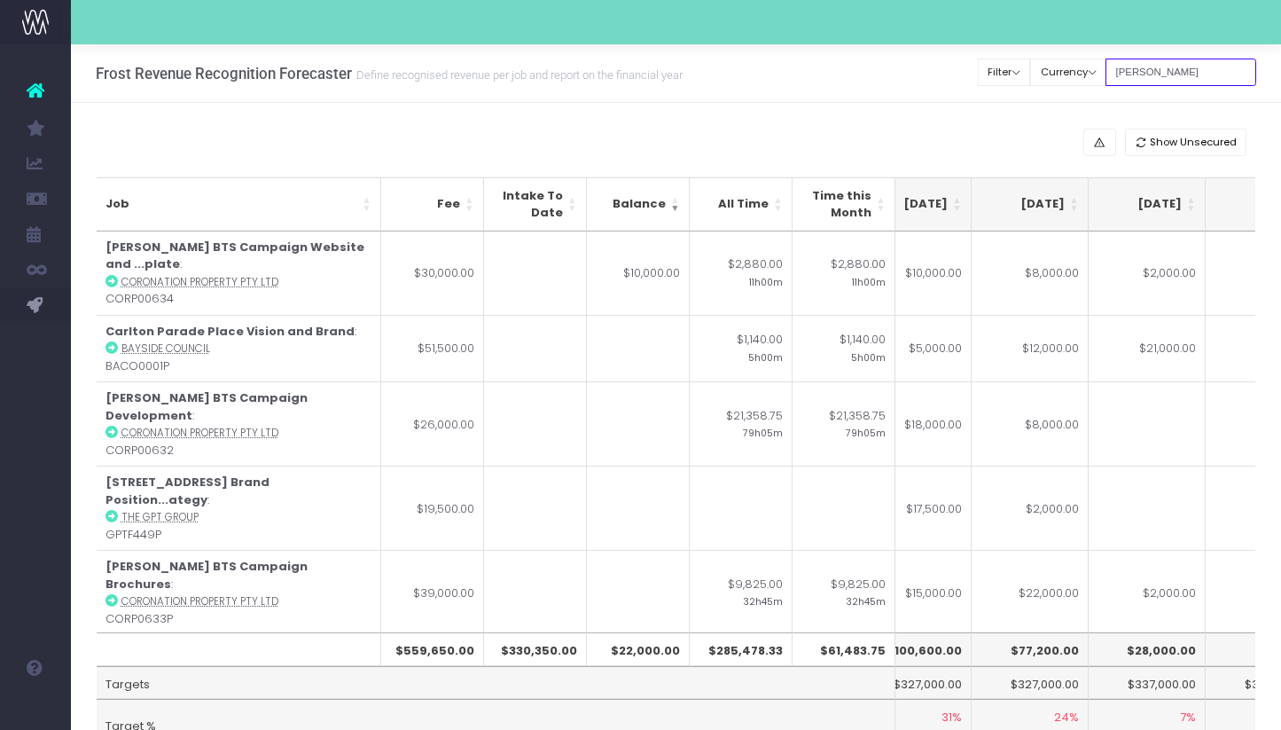
click at [1167, 71] on input "[PERSON_NAME]" at bounding box center [1180, 72] width 151 height 27
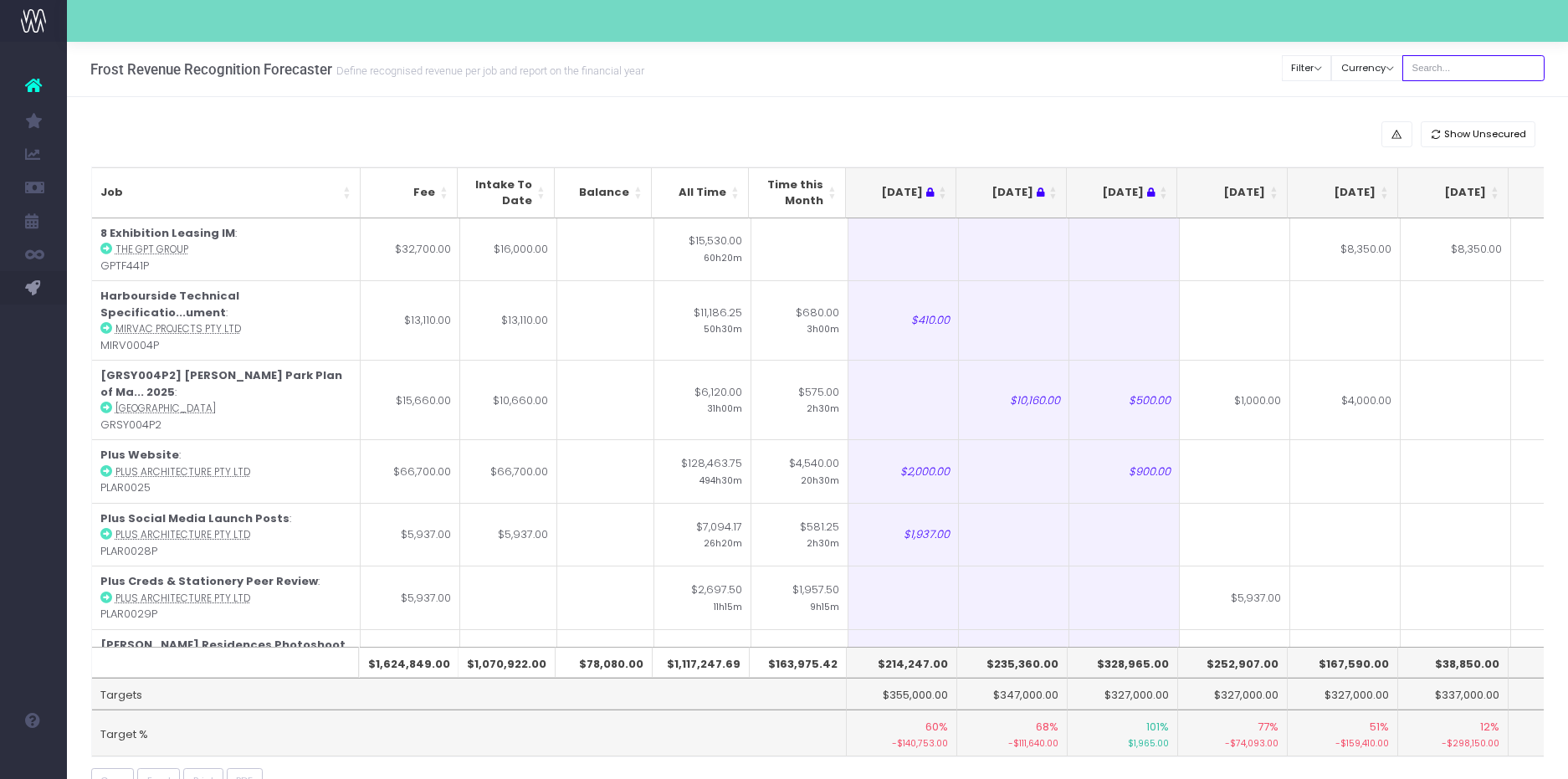
click at [1463, 63] on input "text" at bounding box center [1474, 68] width 143 height 25
type input "[PERSON_NAME]"
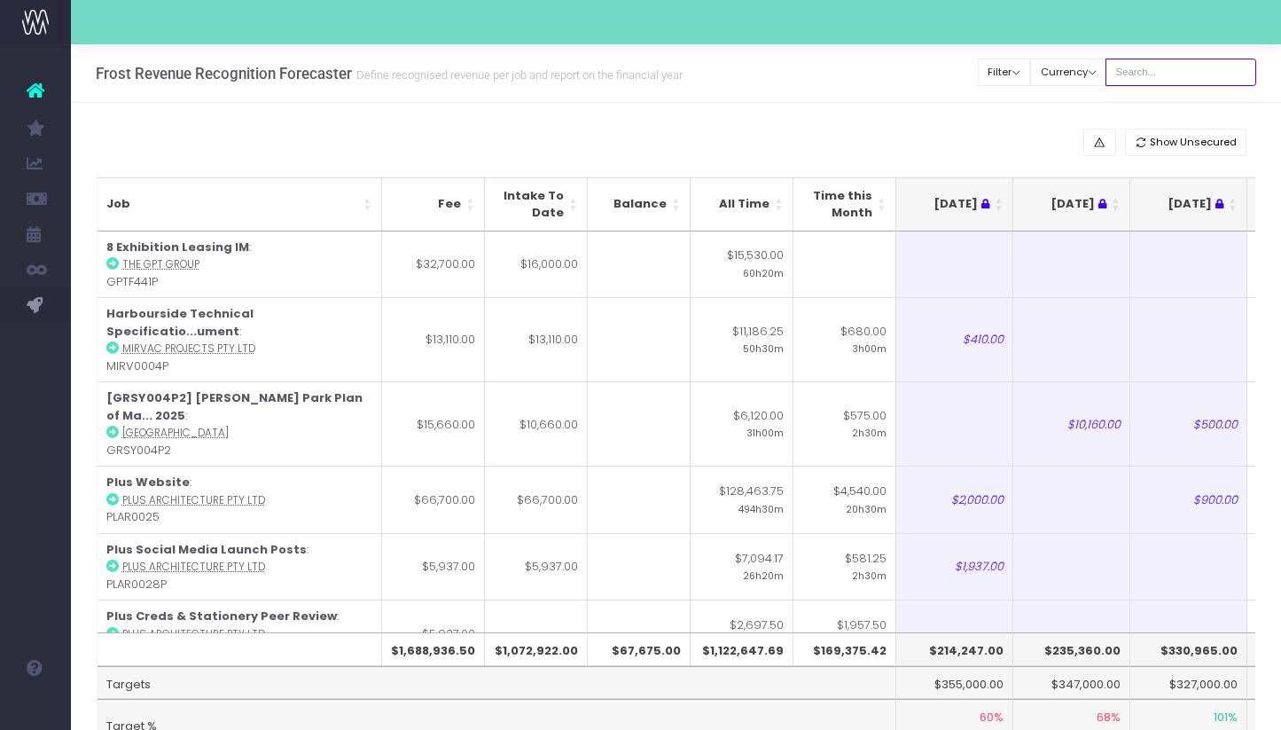
click at [1183, 77] on input "text" at bounding box center [1180, 72] width 151 height 27
type input "[PERSON_NAME]"
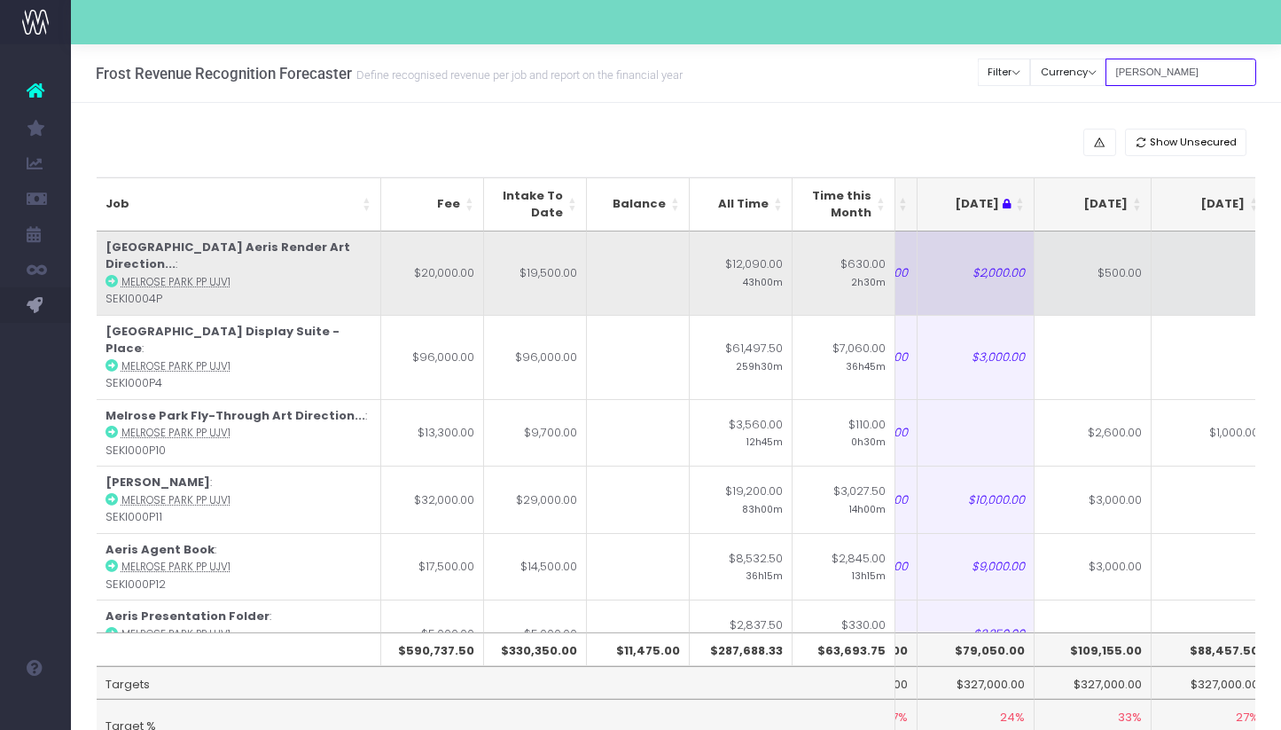
scroll to position [0, 314]
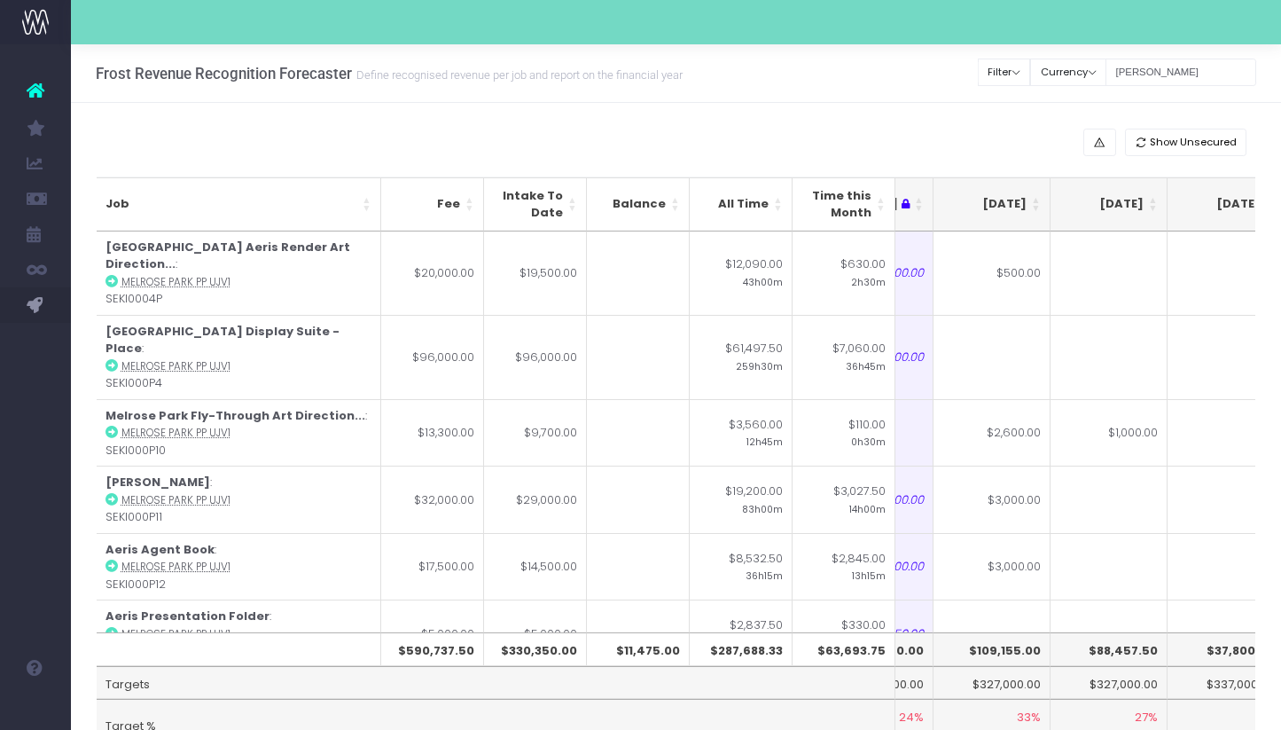
click at [1034, 208] on th "[DATE]" at bounding box center [991, 204] width 117 height 54
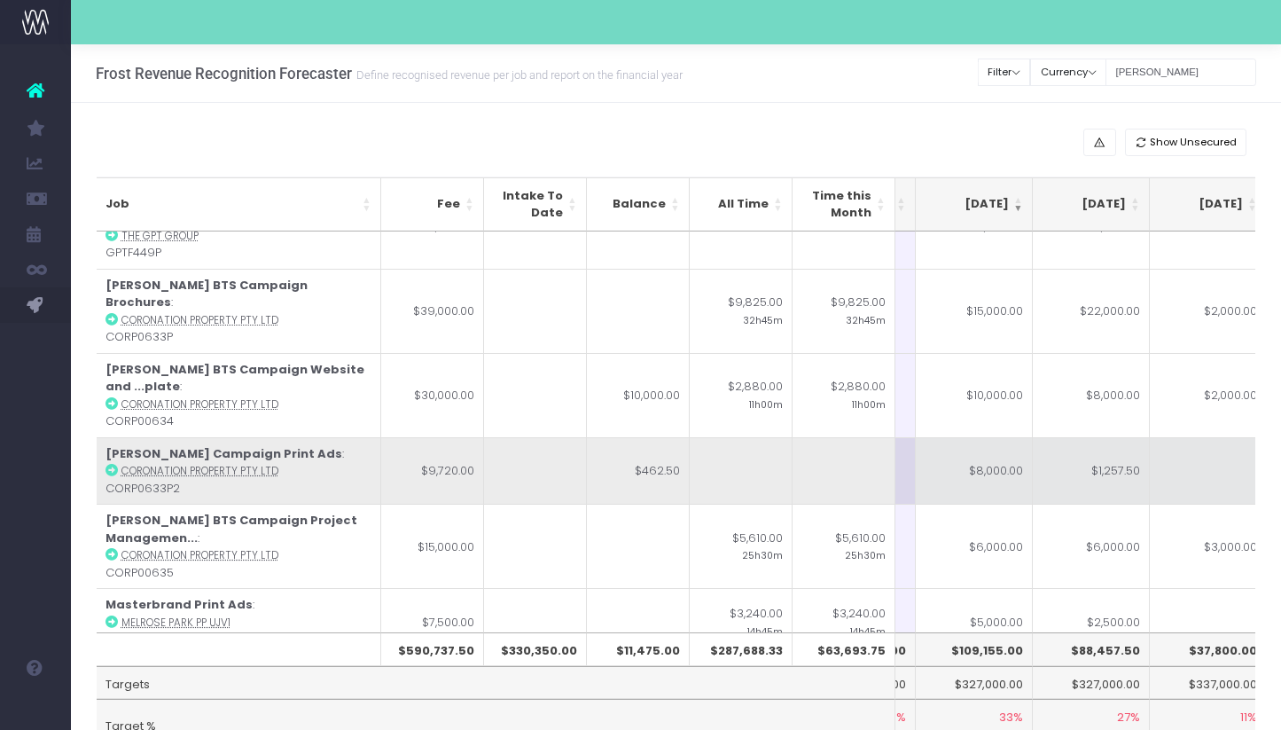
scroll to position [0, 0]
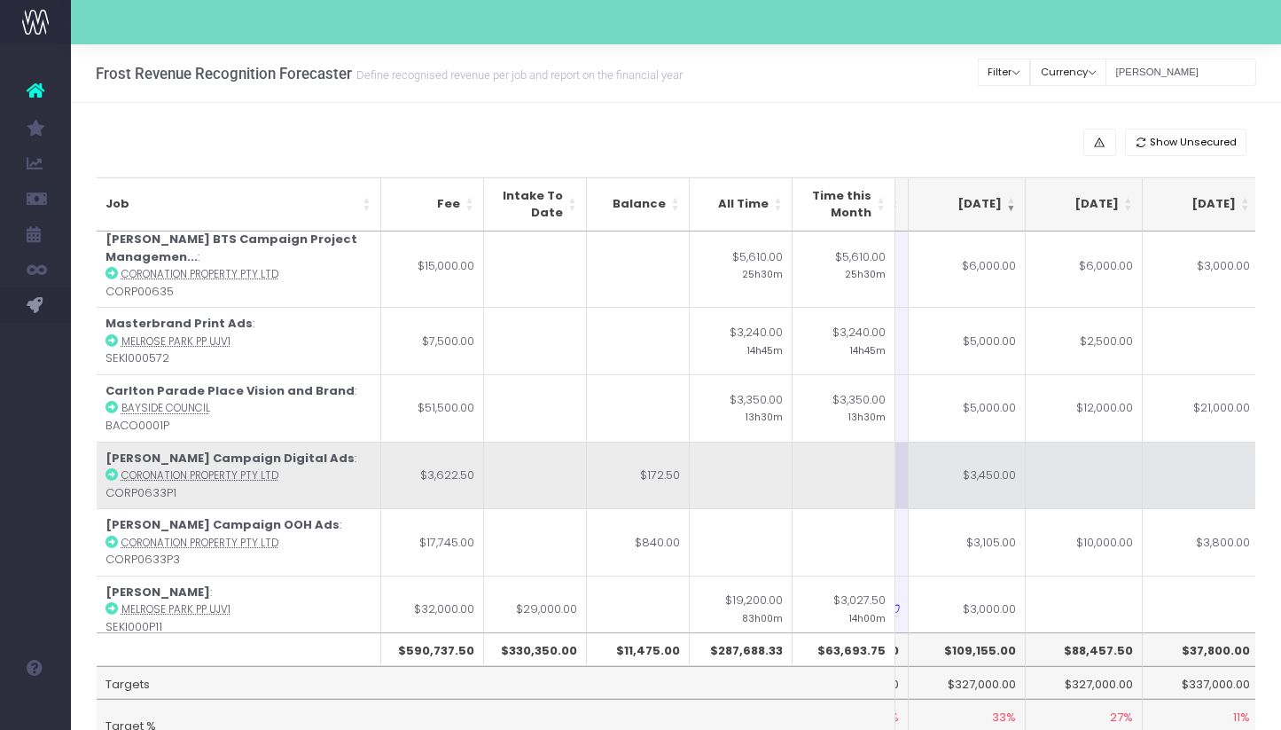
click at [664, 441] on td "$172.50" at bounding box center [638, 474] width 103 height 67
click at [995, 441] on td "$3,450.00" at bounding box center [967, 474] width 117 height 67
type input "$3,450.00"
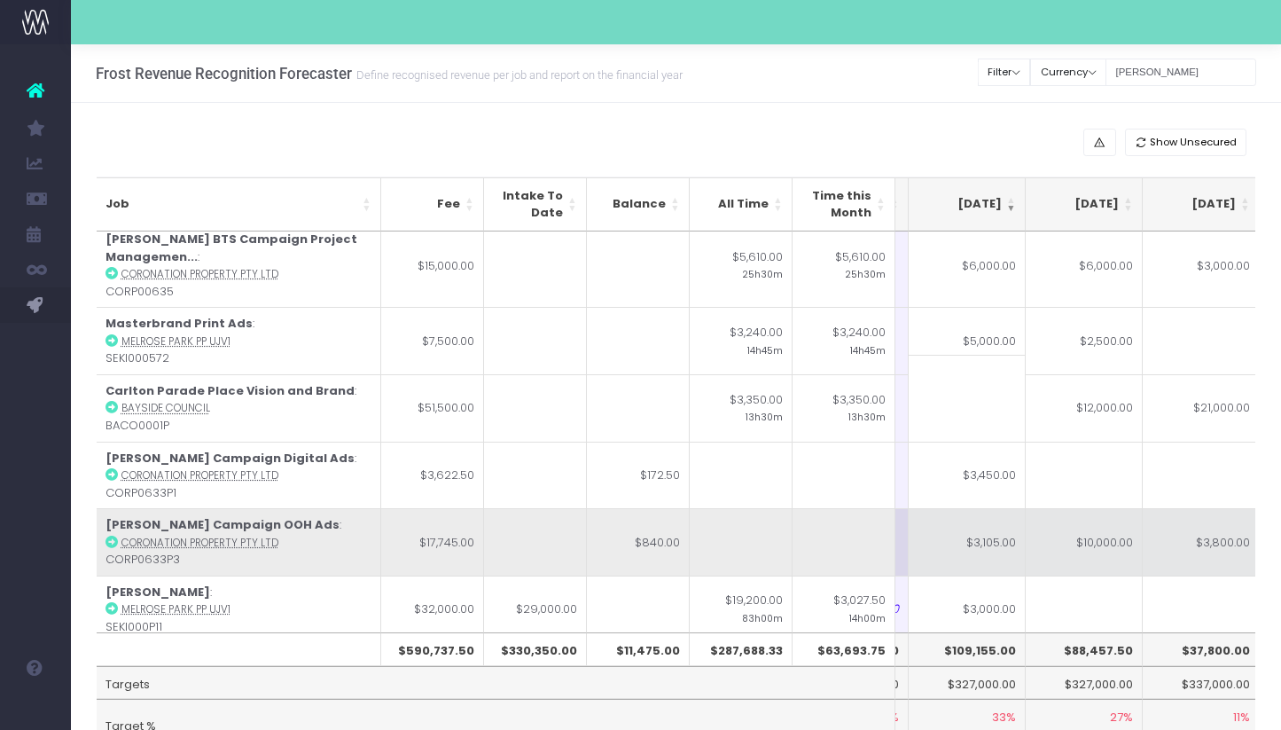
click at [667, 508] on td "$840.00" at bounding box center [638, 541] width 103 height 67
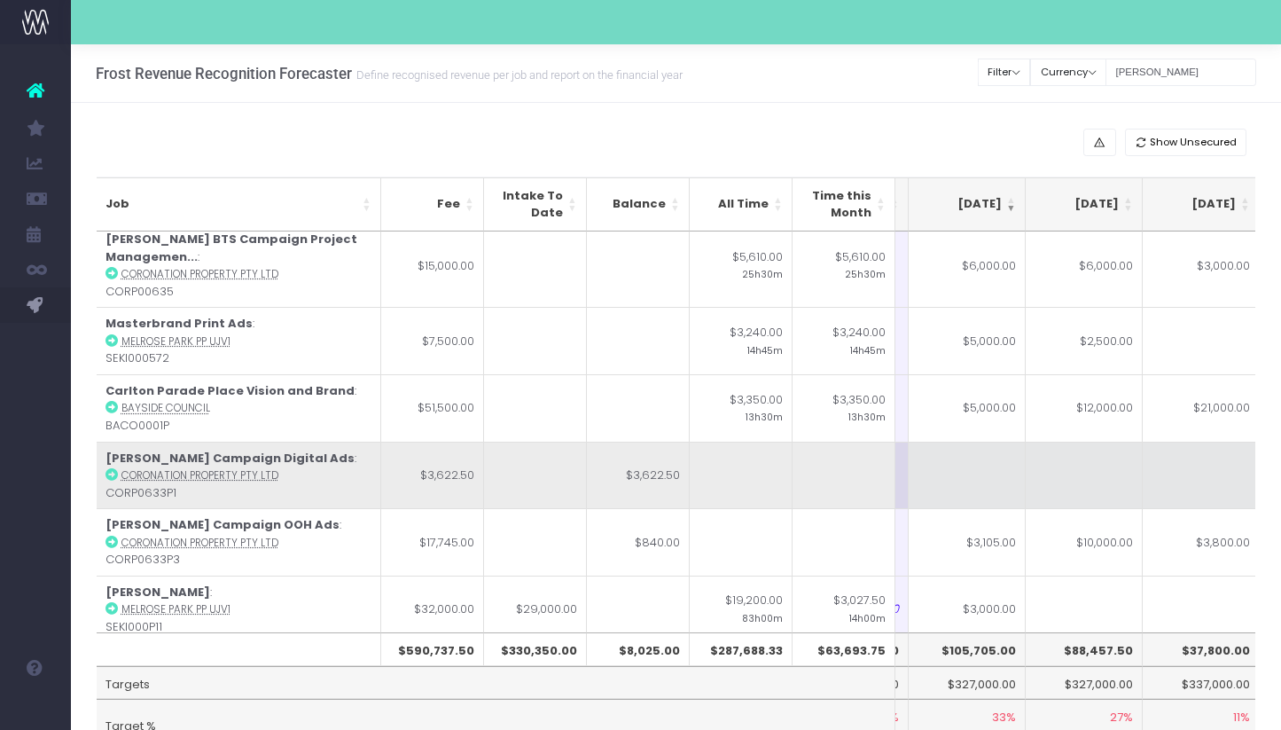
click at [632, 441] on td "$3,622.50" at bounding box center [638, 474] width 103 height 67
click at [651, 441] on td "$3,622.50" at bounding box center [638, 474] width 103 height 67
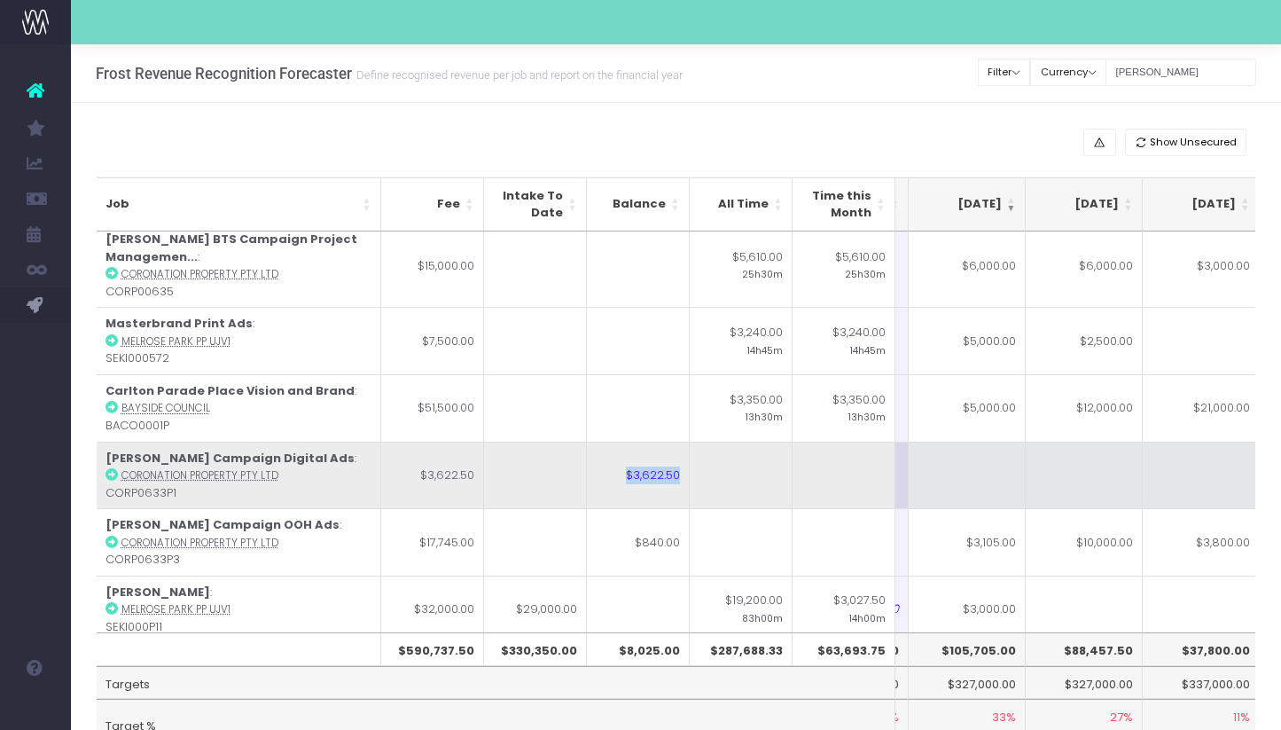
copy td "$3,622.50"
click at [937, 441] on td at bounding box center [967, 474] width 117 height 67
paste input "$3,622.50"
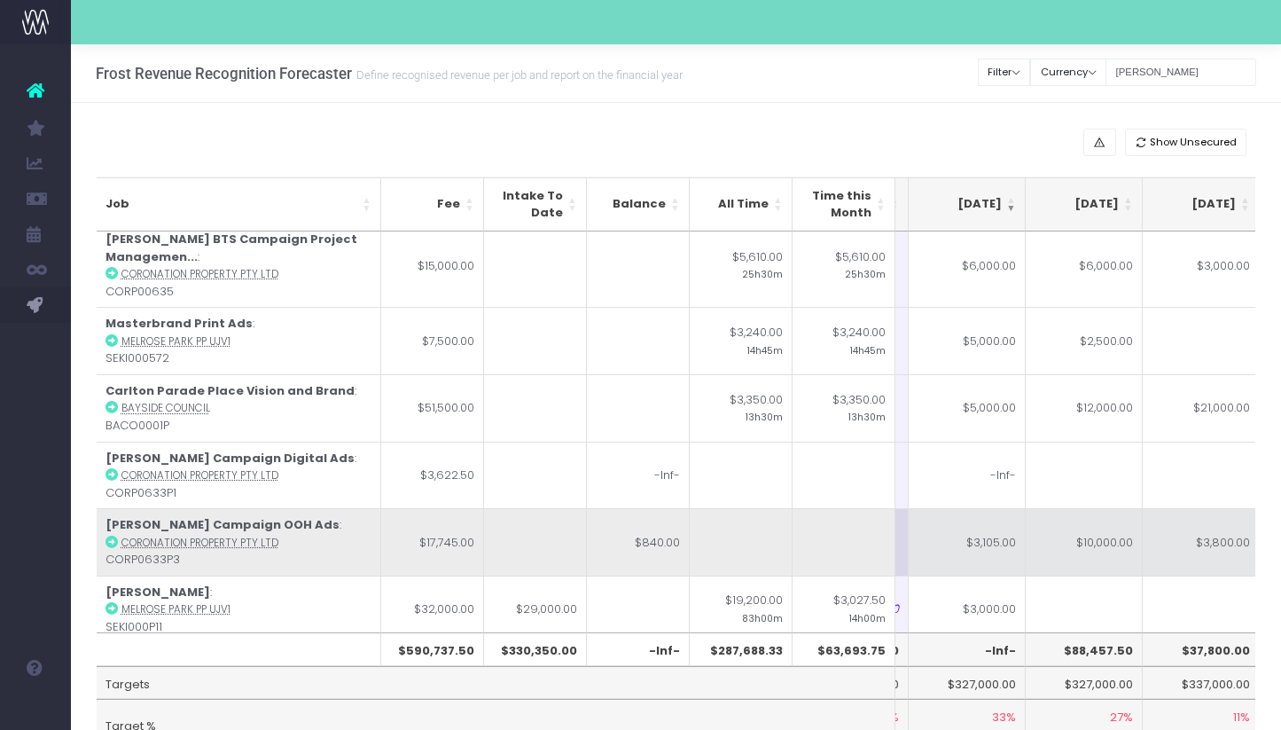
click at [1147, 508] on td "$3,800.00" at bounding box center [1201, 541] width 117 height 67
type input "$3,800.00"
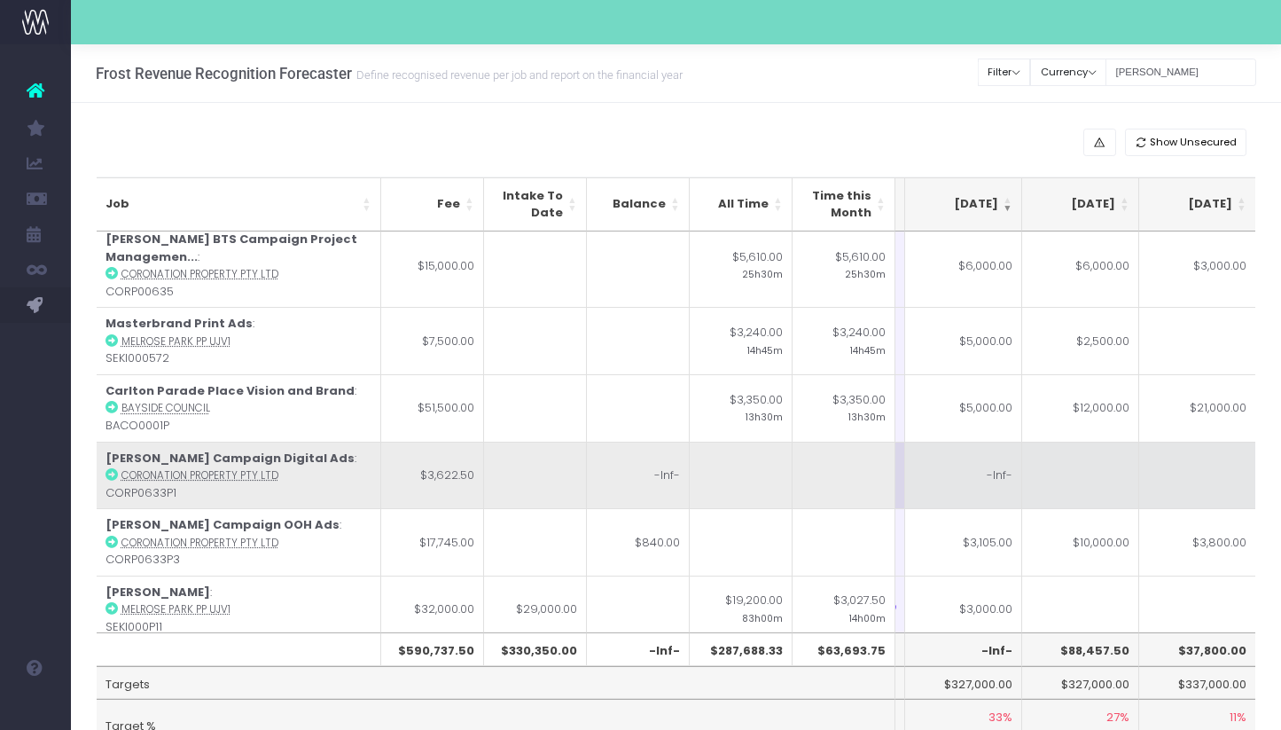
click at [1072, 441] on td at bounding box center [1080, 474] width 117 height 67
click at [956, 441] on td "-Inf-" at bounding box center [963, 474] width 117 height 67
type input "-Inf-"
click at [652, 441] on td "-Inf-" at bounding box center [638, 474] width 103 height 67
click at [1007, 441] on td at bounding box center [963, 474] width 117 height 67
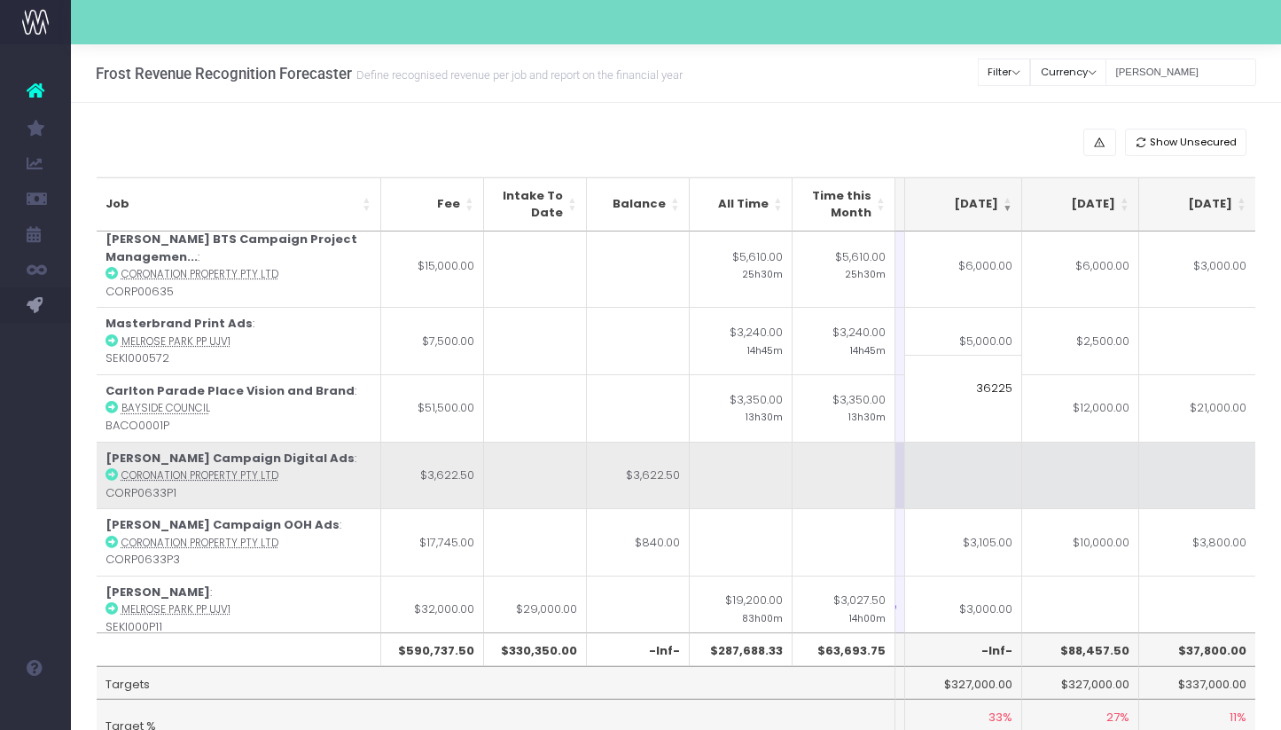
type input "362250"
click at [1078, 441] on td at bounding box center [1080, 474] width 117 height 67
click at [980, 441] on td "$362,250.00" at bounding box center [963, 474] width 117 height 67
type input "$362,250.00"
click at [1090, 441] on td at bounding box center [1080, 474] width 117 height 67
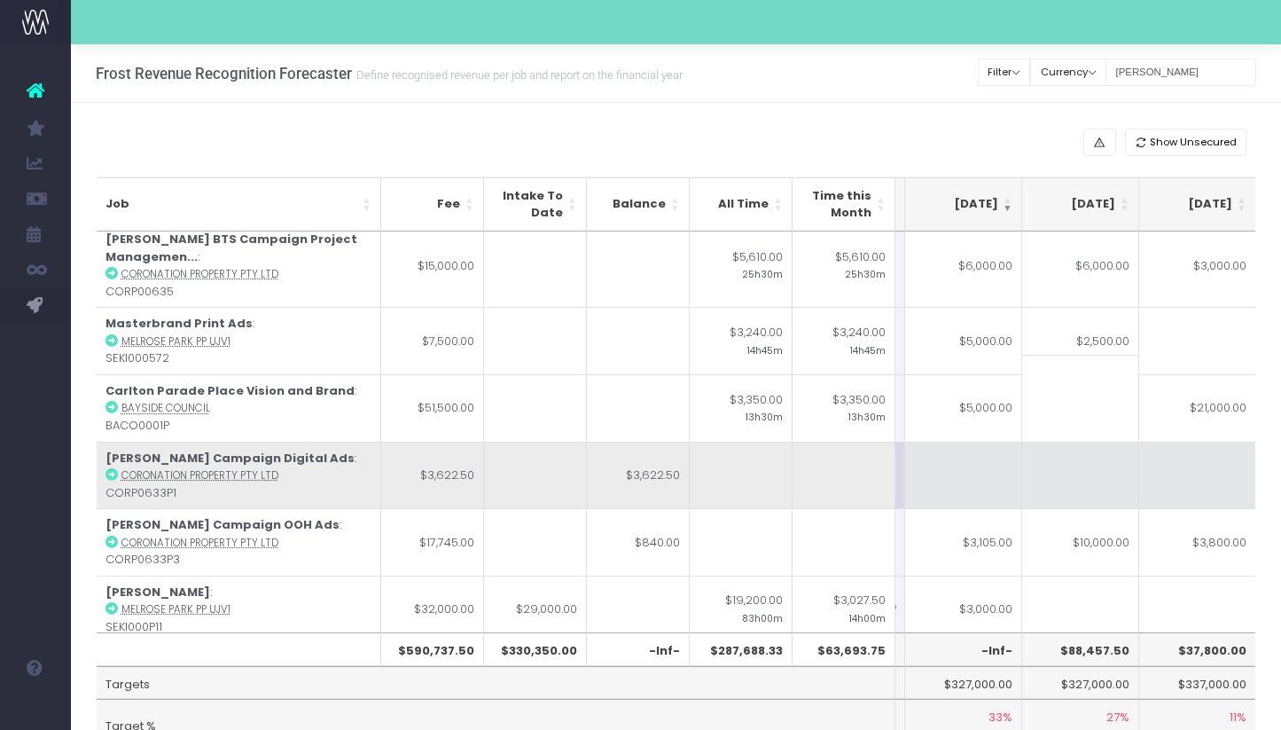
click at [970, 441] on td at bounding box center [963, 474] width 117 height 67
type input "3622"
click at [1135, 441] on td at bounding box center [1080, 474] width 117 height 67
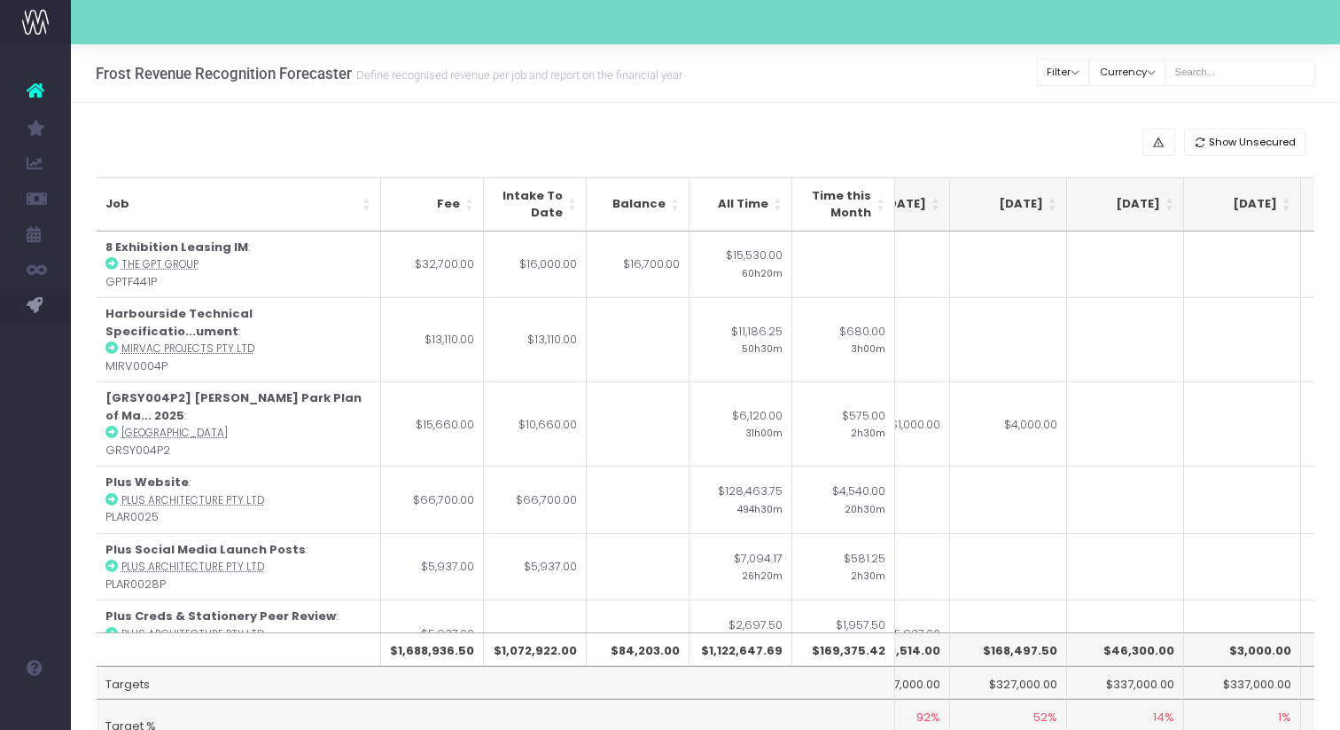
click at [1053, 208] on th "[DATE]" at bounding box center [1008, 204] width 117 height 54
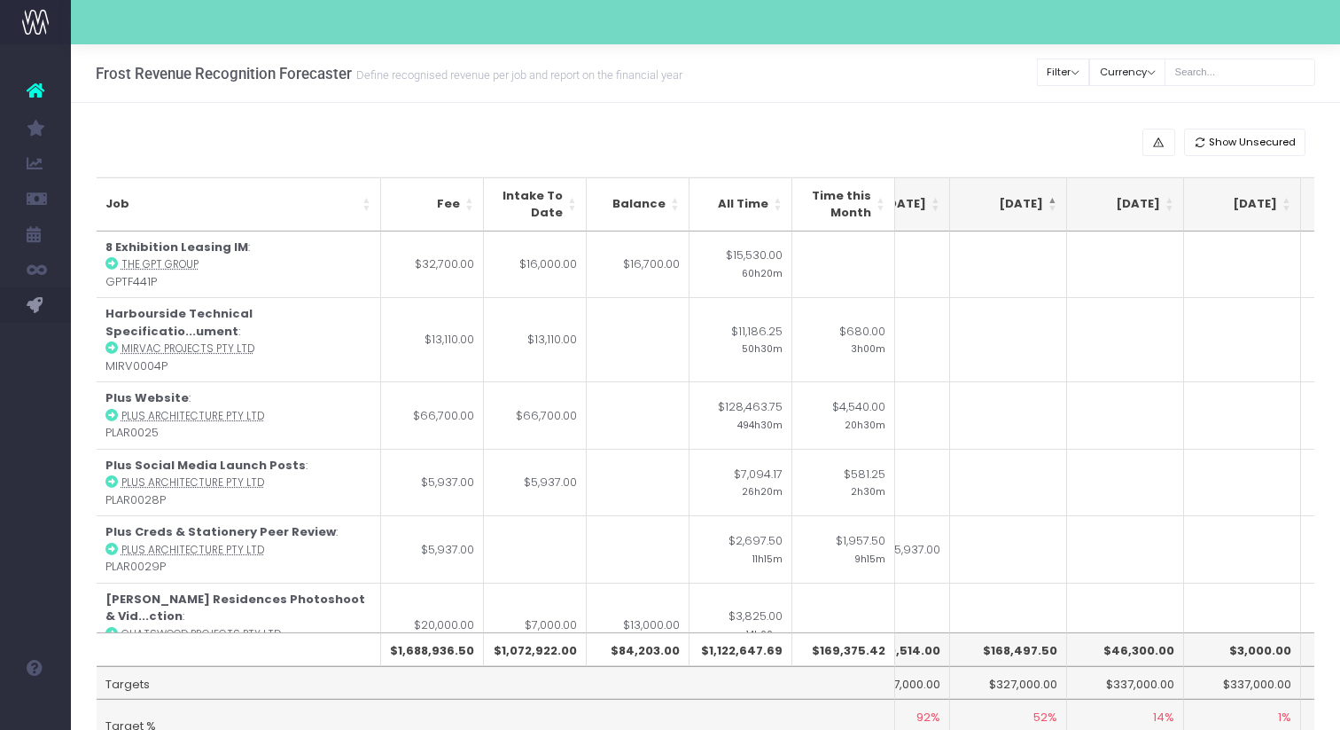
click at [1053, 208] on th "[DATE]" at bounding box center [1008, 204] width 117 height 54
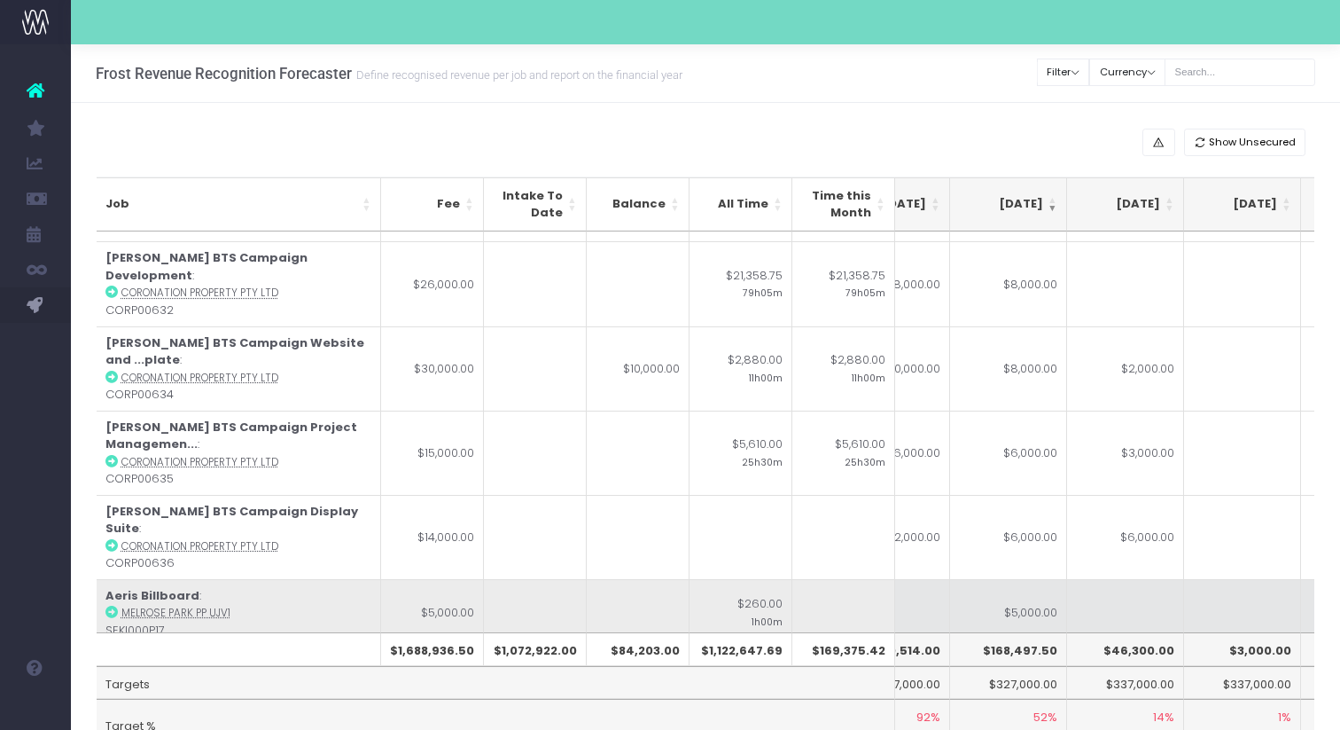
click at [1048, 579] on td "$5,000.00" at bounding box center [1008, 612] width 117 height 67
type input "$5,000.00"
click at [1170, 579] on td at bounding box center [1125, 612] width 117 height 67
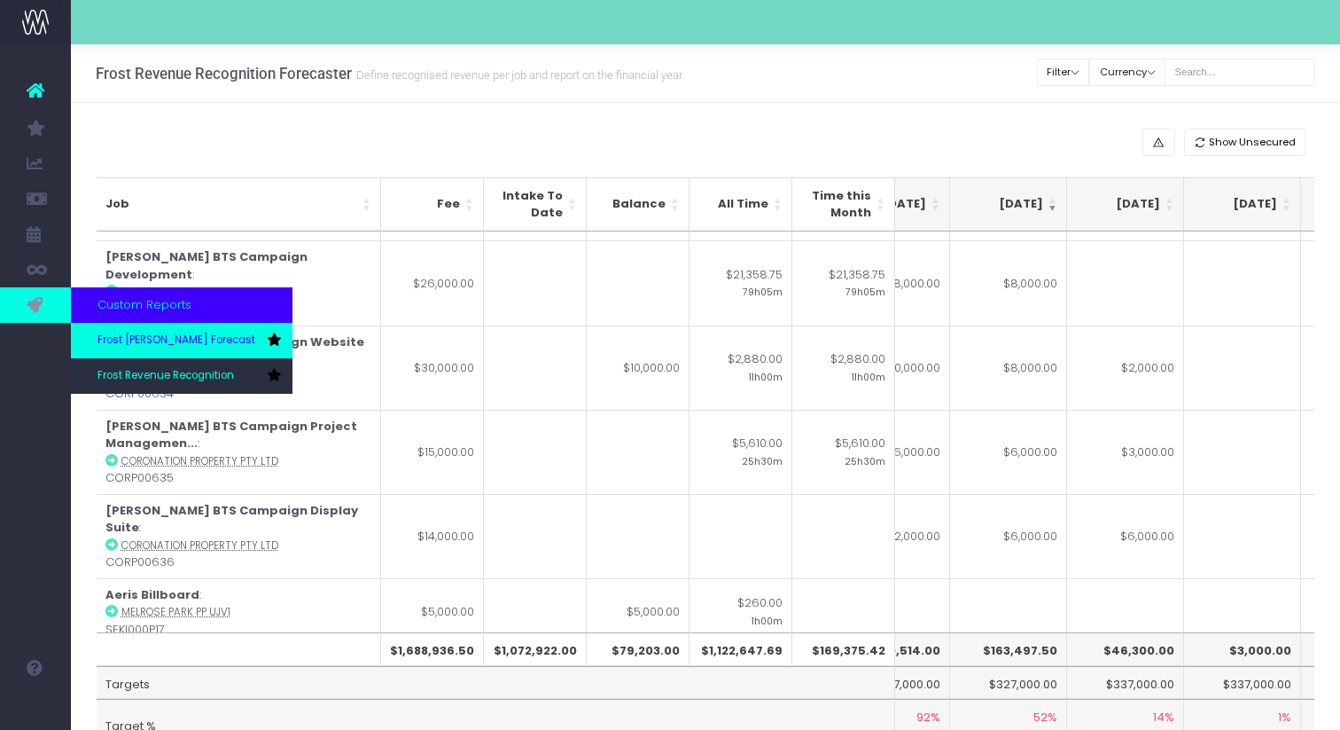
click at [156, 355] on link "Frost [PERSON_NAME] Forecast" at bounding box center [182, 340] width 222 height 35
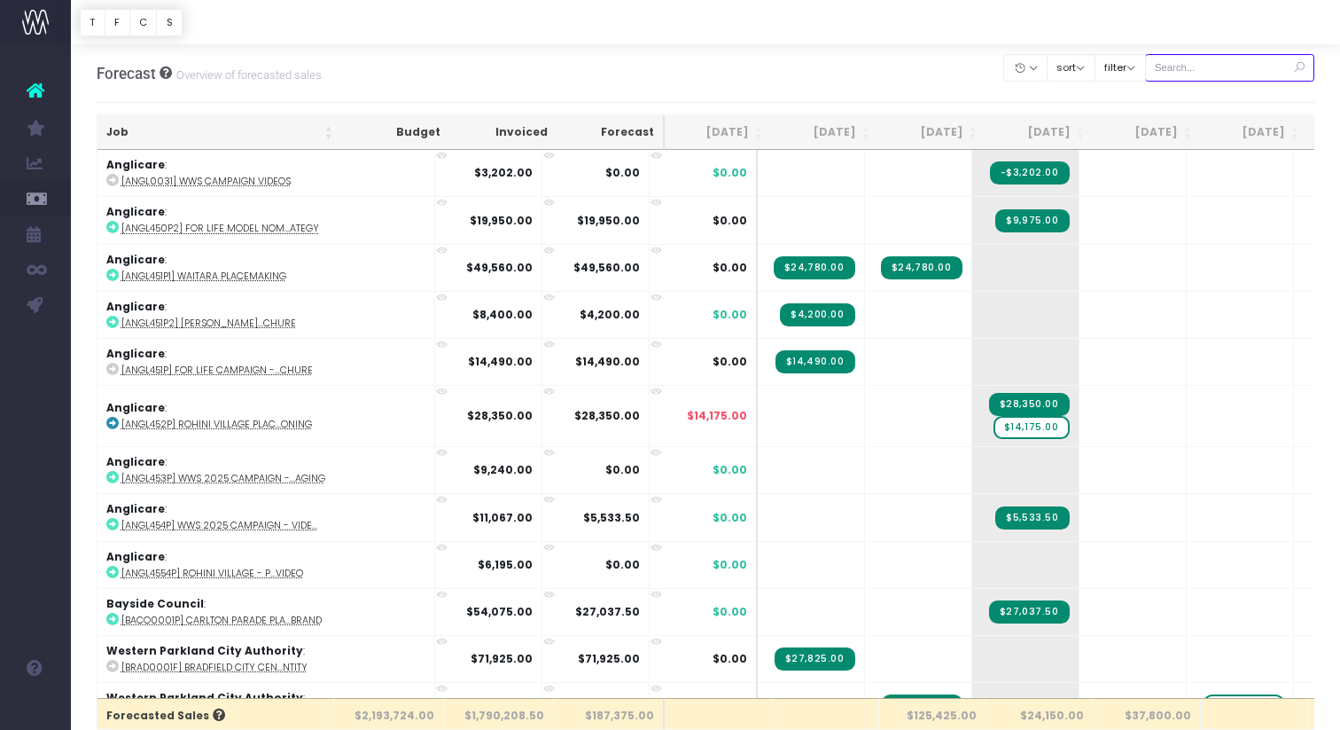
click at [1238, 74] on input "text" at bounding box center [1230, 67] width 170 height 27
type input "[PERSON_NAME]"
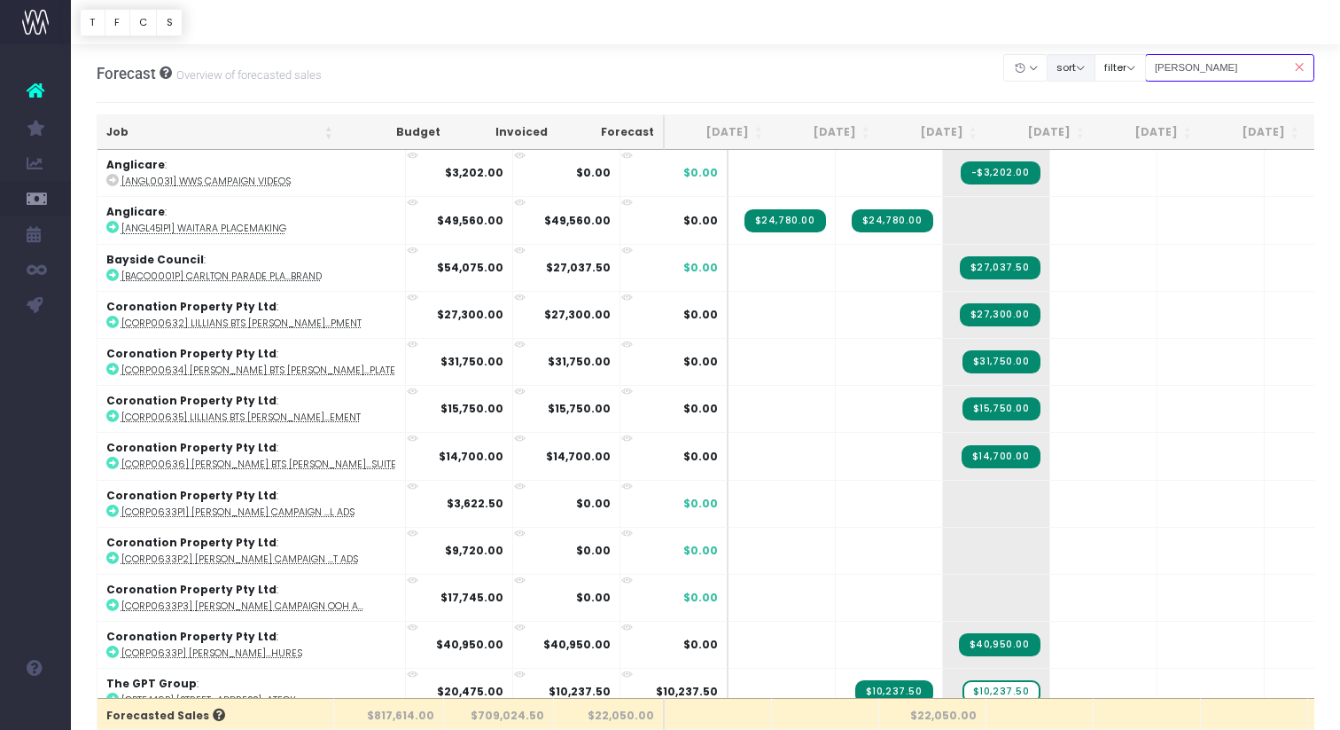
drag, startPoint x: 1213, startPoint y: 71, endPoint x: 1109, endPoint y: 54, distance: 105.1
click at [1109, 54] on div "Clear Filters Hide Jun 2025 Jul 2025 Aug 2025 Sep 2025 Oct 2025 Nov 2025 Dec 20…" at bounding box center [1159, 68] width 310 height 36
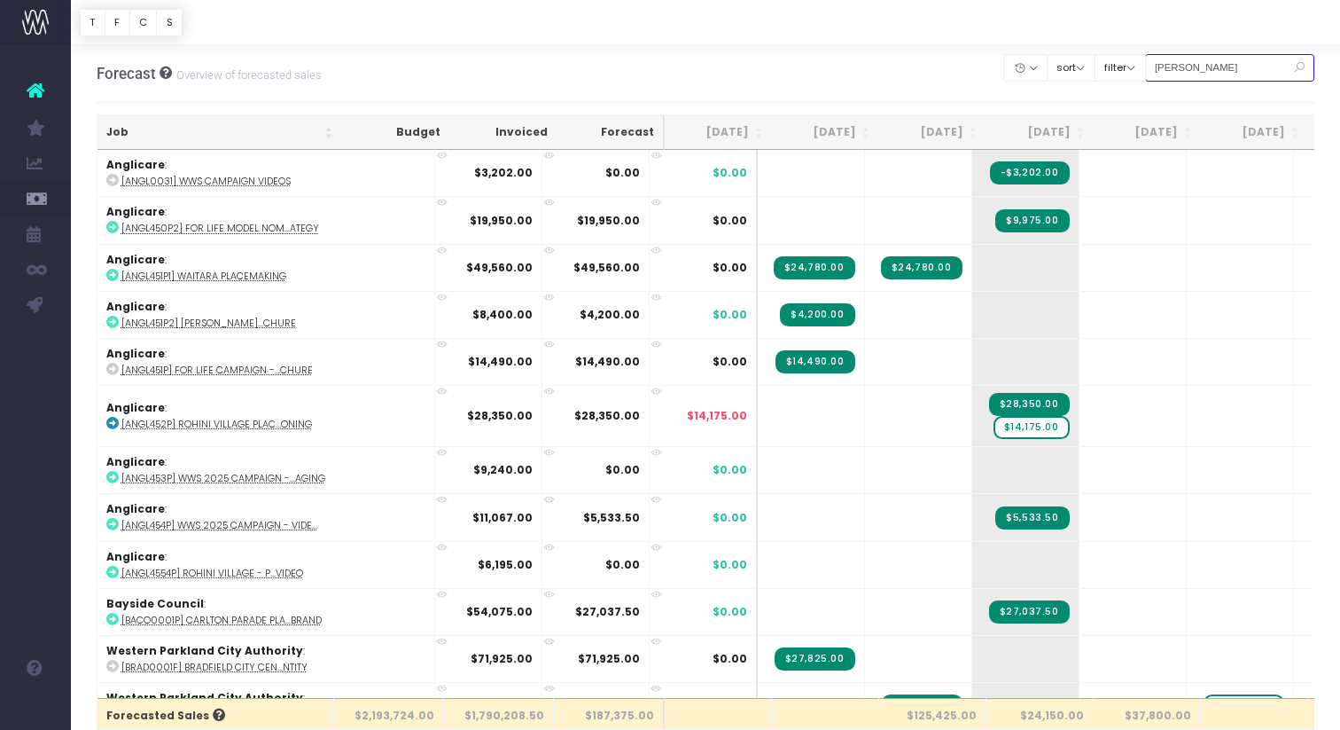
type input "[PERSON_NAME]"
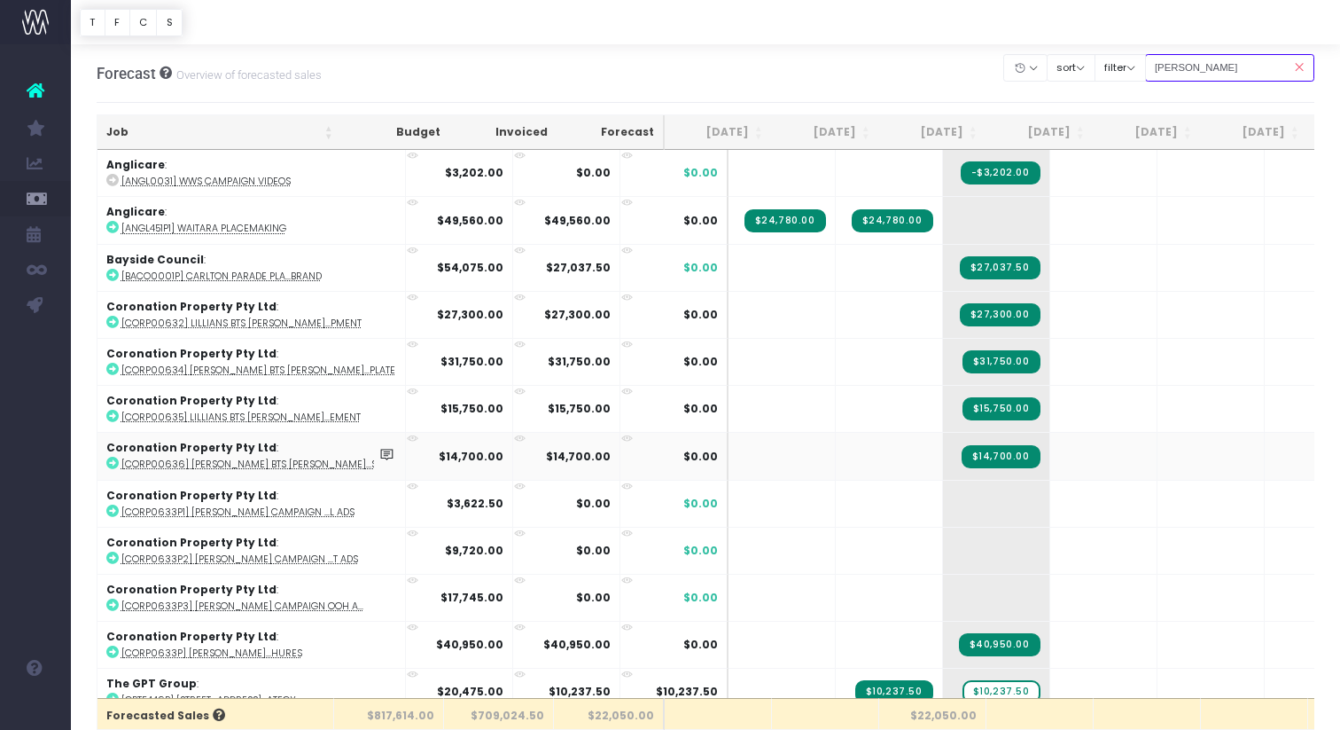
scroll to position [0, 7]
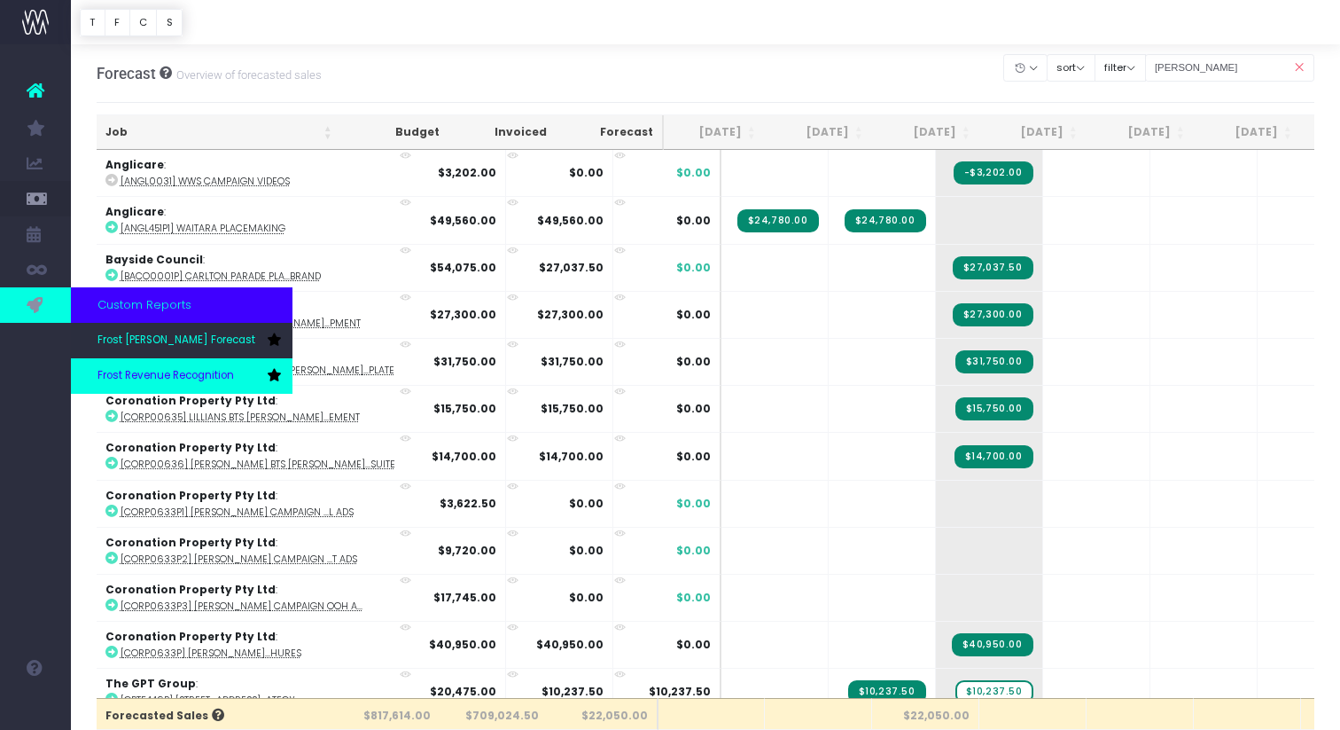
click at [148, 358] on link "Frost Revenue Recognition" at bounding box center [182, 375] width 222 height 35
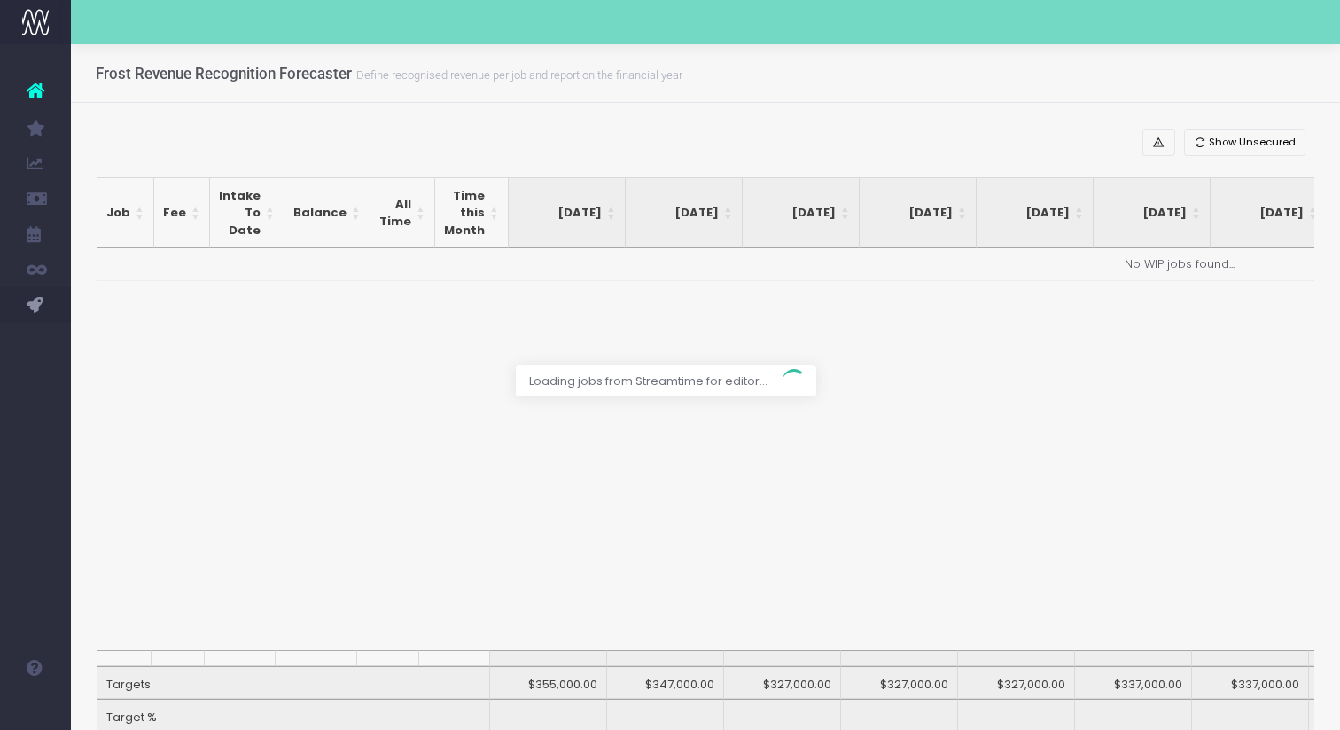
click at [36, 89] on icon at bounding box center [36, 90] width 18 height 23
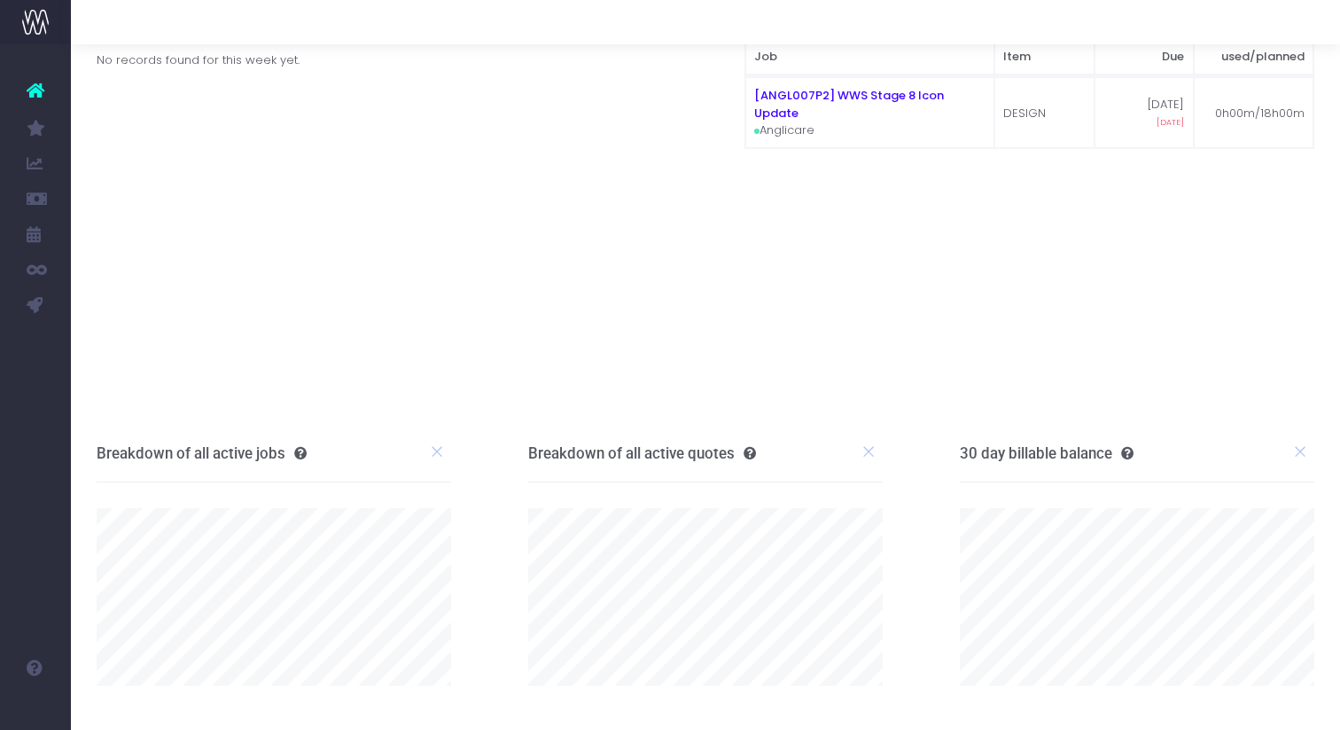
scroll to position [66, 0]
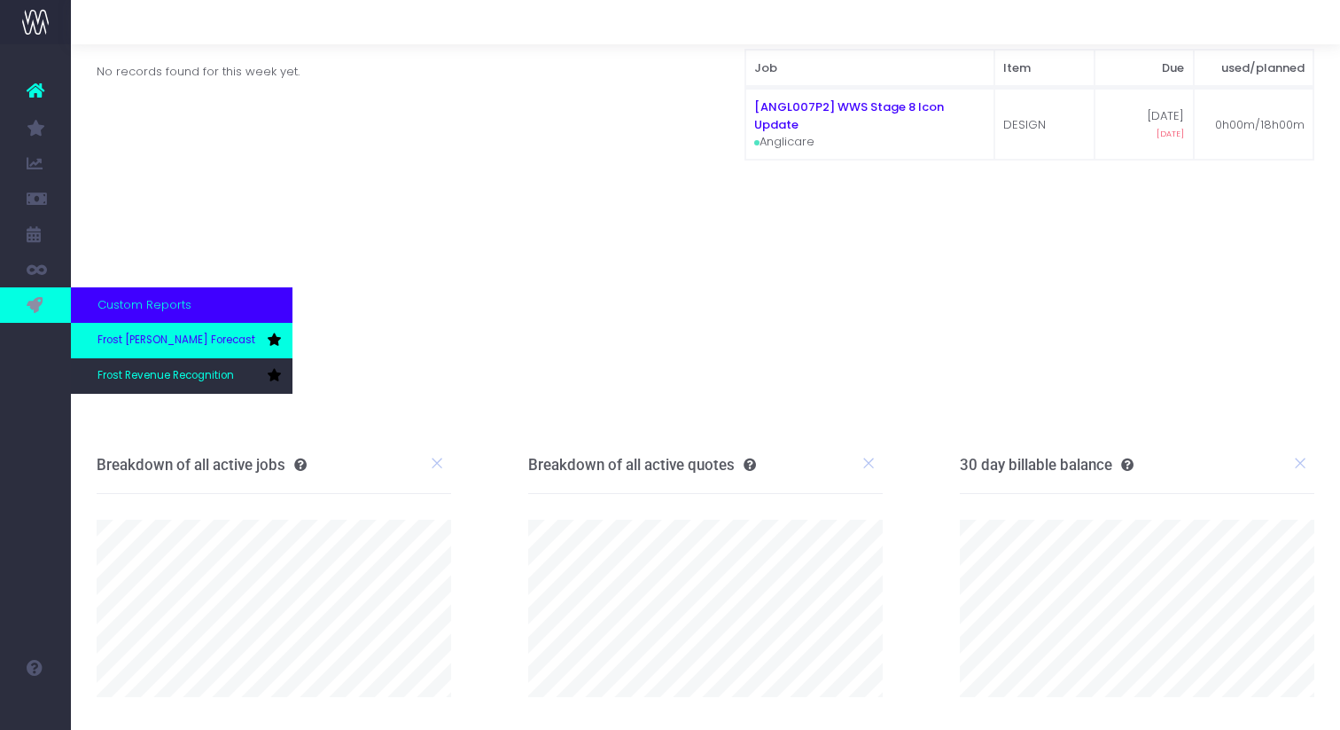
click at [125, 338] on span "Frost [PERSON_NAME] Forecast" at bounding box center [177, 340] width 158 height 16
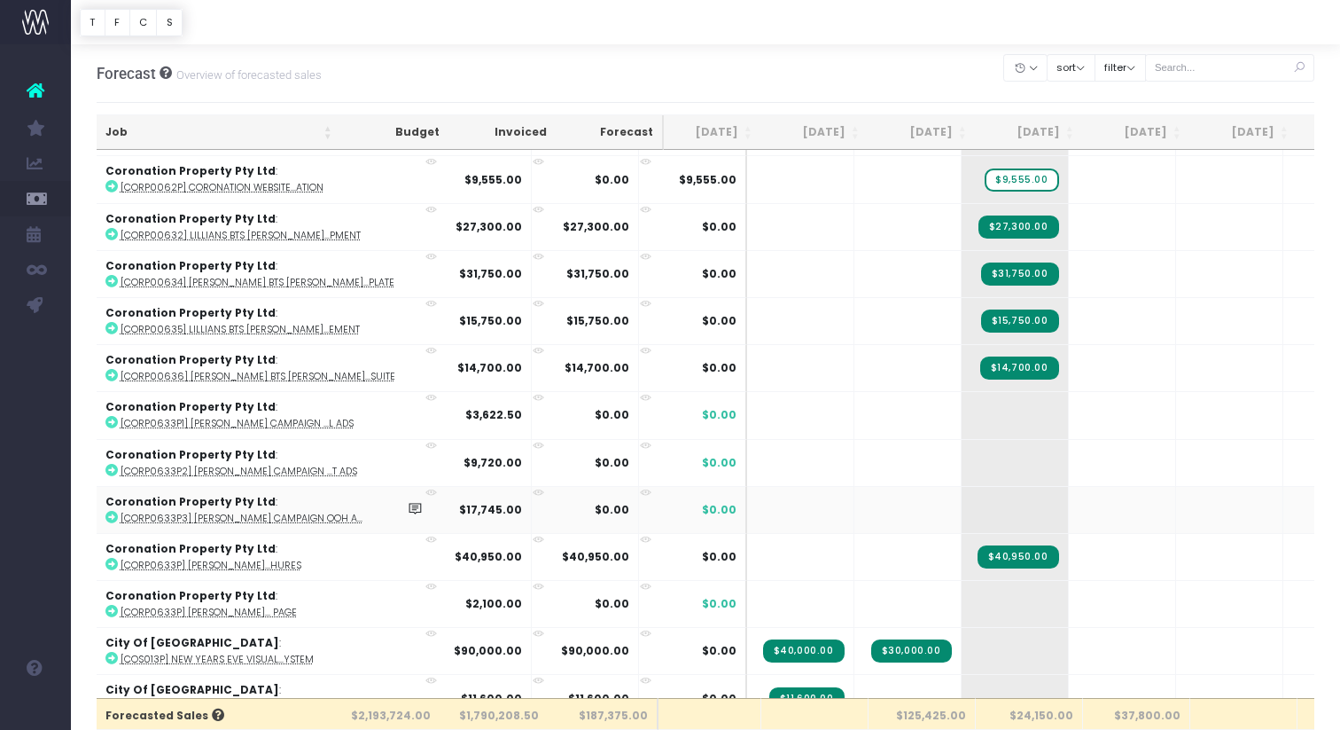
scroll to position [0, 12]
click at [853, 511] on td at bounding box center [906, 509] width 107 height 47
click at [960, 508] on span "+" at bounding box center [986, 510] width 53 height 46
click at [960, 503] on span "+" at bounding box center [986, 510] width 53 height 46
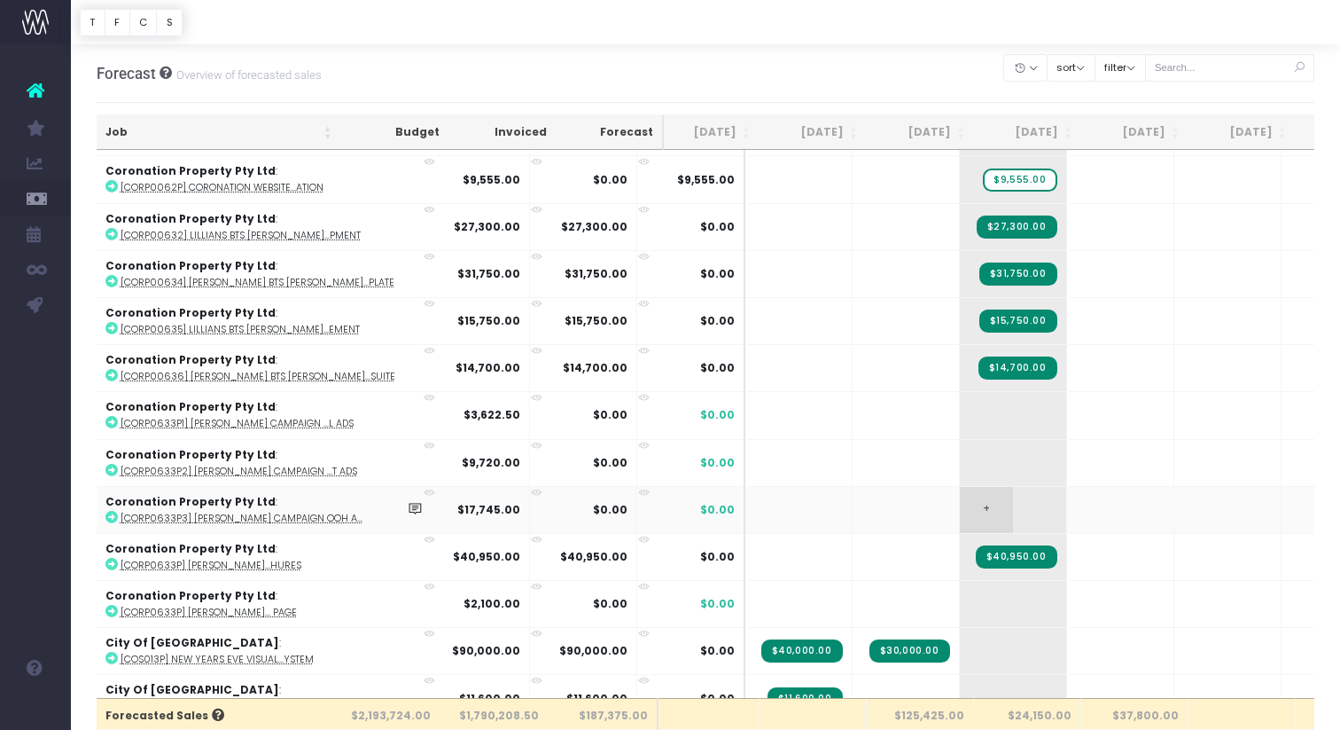
click at [960, 500] on span "+" at bounding box center [986, 510] width 53 height 46
click at [1040, 545] on body "Oh my... this is bad. wayahead wasn't able to load this page. Please contact su…" at bounding box center [670, 365] width 1340 height 730
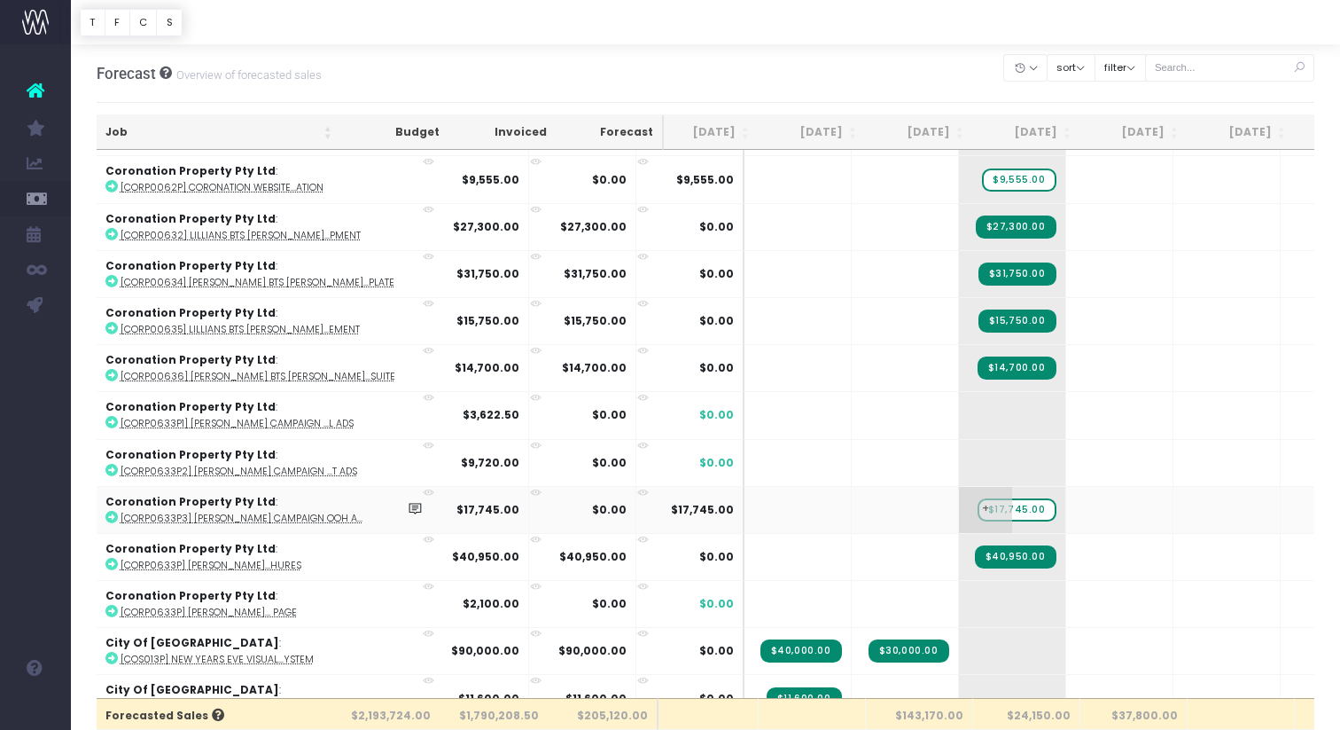
click at [978, 505] on span "$17,745.00" at bounding box center [1017, 509] width 79 height 23
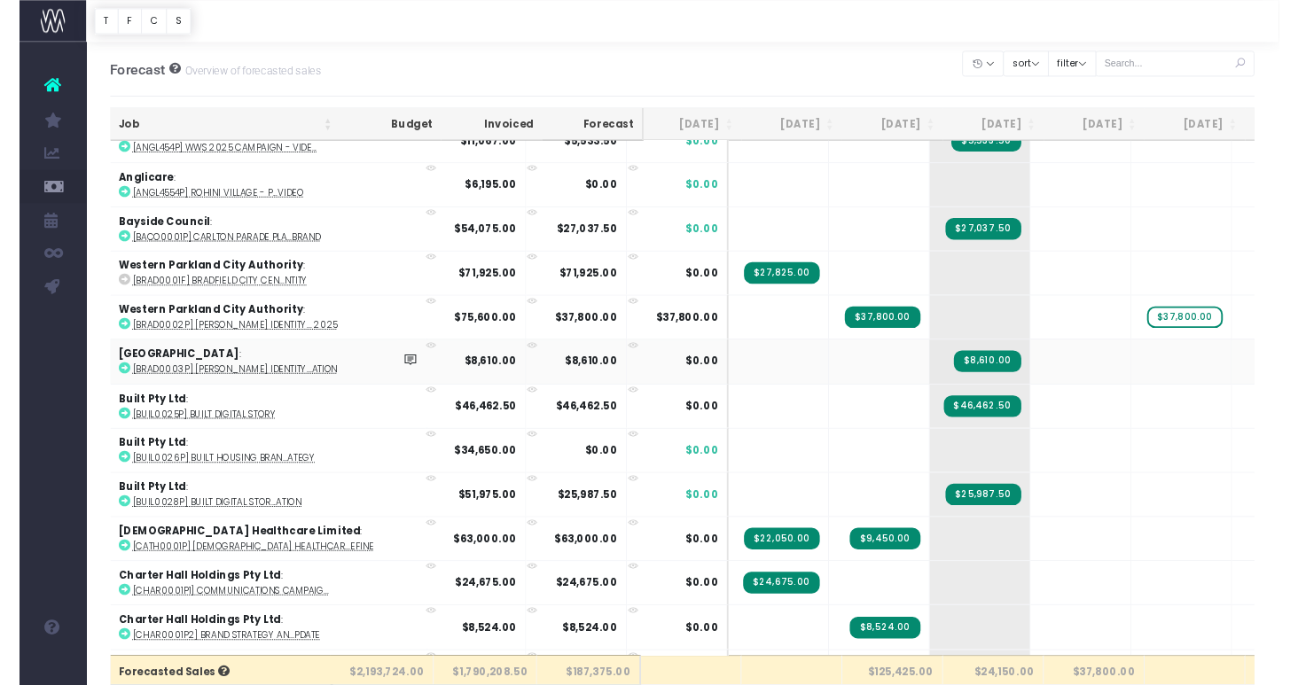
scroll to position [386, 4]
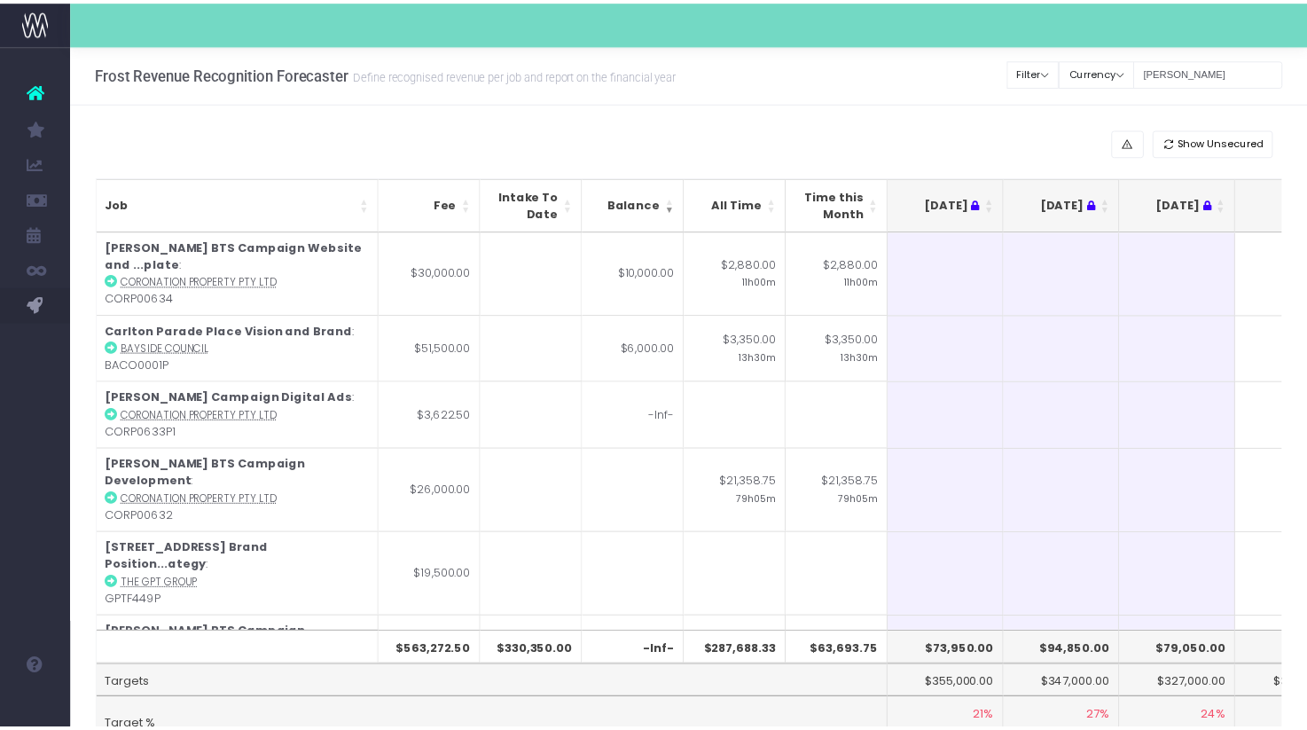
scroll to position [0, 258]
